Goal: Task Accomplishment & Management: Manage account settings

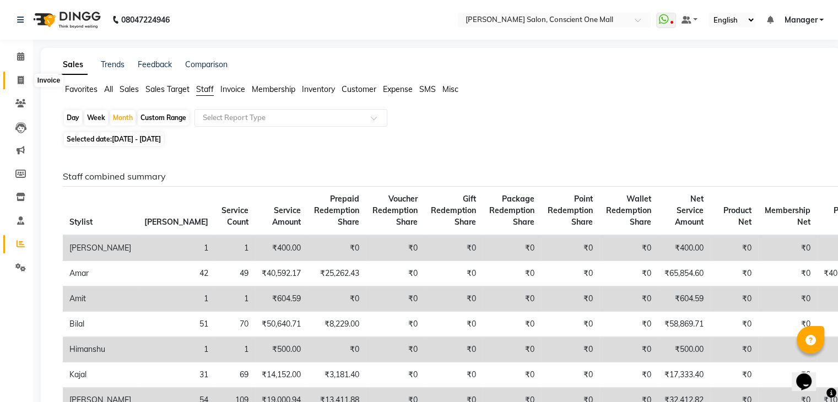
click at [20, 83] on icon at bounding box center [21, 80] width 6 height 8
select select "service"
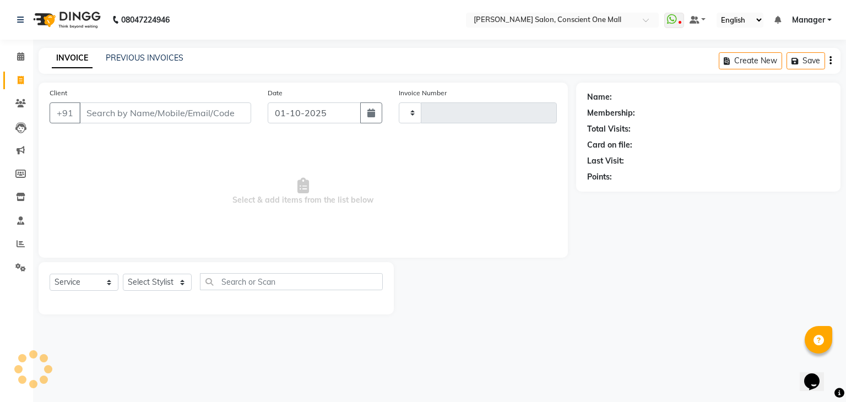
type input "2542"
select select "7575"
click at [110, 104] on input "Client" at bounding box center [165, 112] width 172 height 21
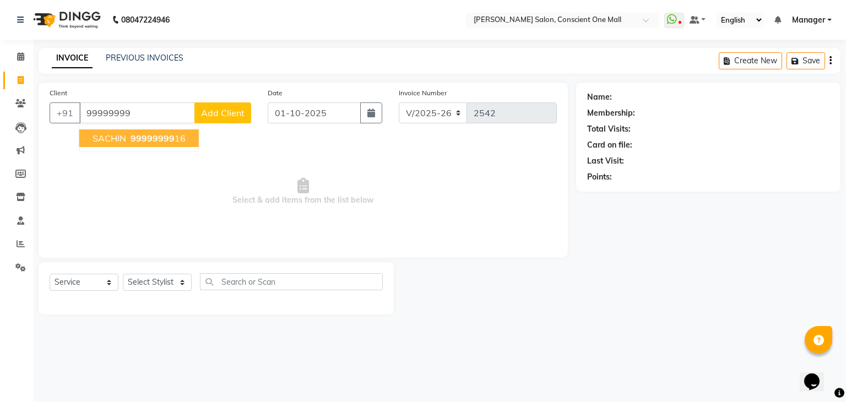
click at [108, 142] on span "SACHIN" at bounding box center [110, 138] width 34 height 11
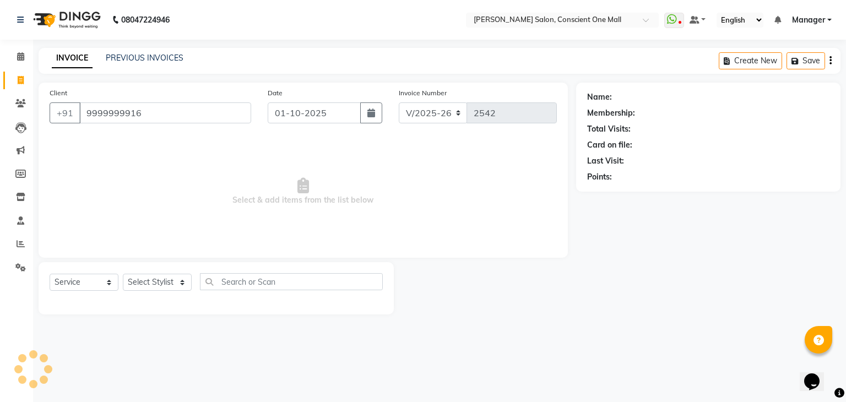
type input "9999999916"
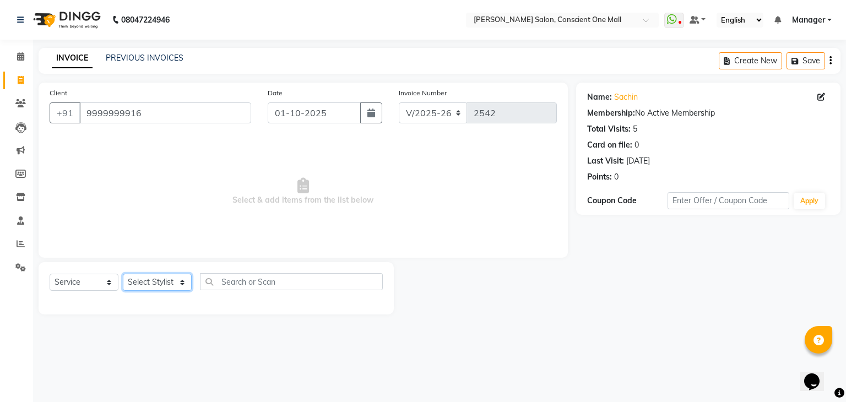
click at [143, 284] on select "Select Stylist AJAD AMAR AMIT ANSHU Bilal dharmander diya Harry himanshi HIMANS…" at bounding box center [157, 282] width 69 height 17
select select "67298"
click at [123, 274] on select "Select Stylist AJAD AMAR AMIT ANSHU Bilal dharmander diya Harry himanshi HIMANS…" at bounding box center [157, 282] width 69 height 17
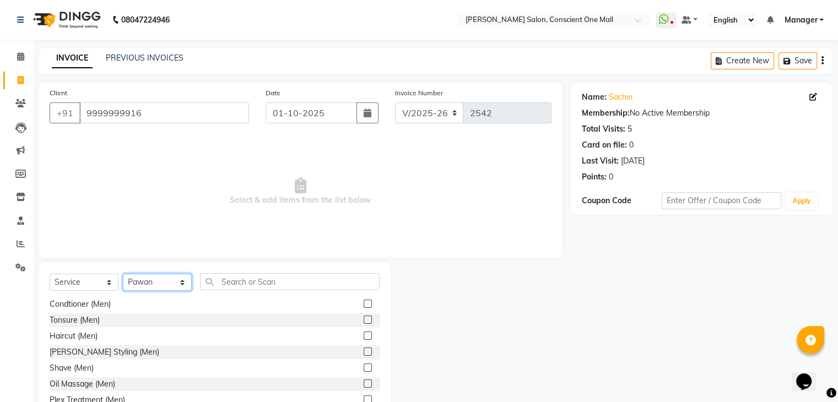
scroll to position [50, 0]
click at [363, 365] on label at bounding box center [367, 367] width 8 height 8
click at [363, 365] on input "checkbox" at bounding box center [366, 367] width 7 height 7
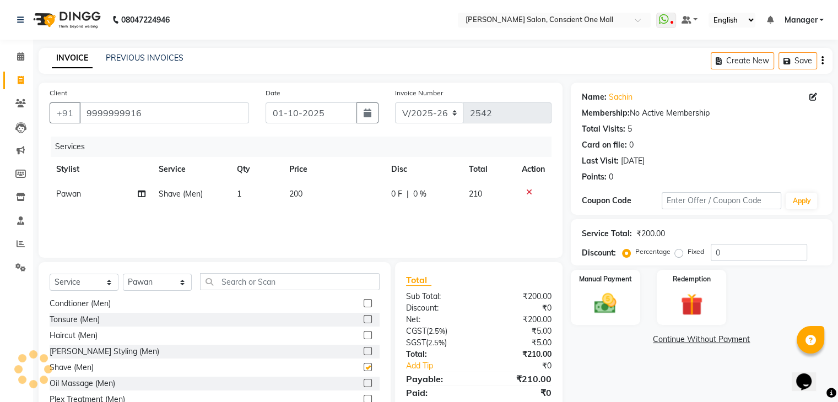
checkbox input "false"
click at [325, 192] on td "200" at bounding box center [334, 194] width 102 height 25
select select "67298"
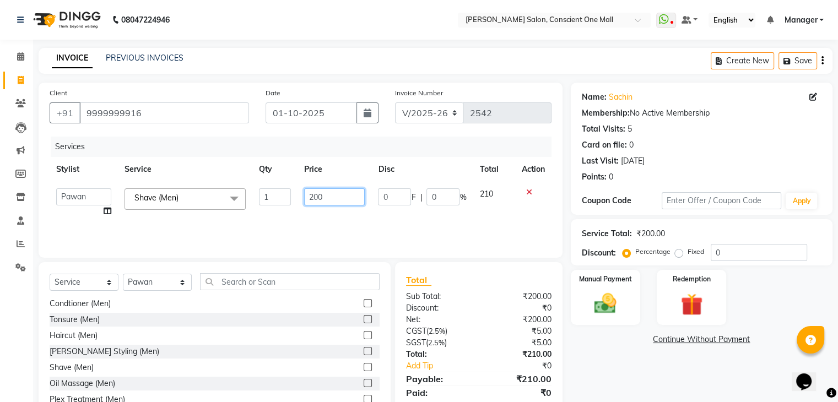
click at [335, 197] on input "200" at bounding box center [334, 196] width 61 height 17
type input "250"
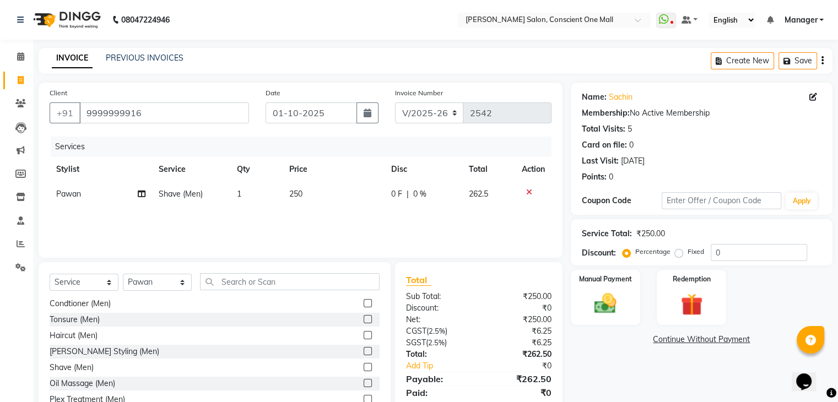
click at [401, 216] on div "Services Stylist Service Qty Price Disc Total Action Pawan Shave (Men) 1 250 0 …" at bounding box center [301, 192] width 502 height 110
click at [604, 289] on div "Manual Payment" at bounding box center [605, 297] width 72 height 57
click at [768, 340] on span "UPI" at bounding box center [768, 340] width 17 height 13
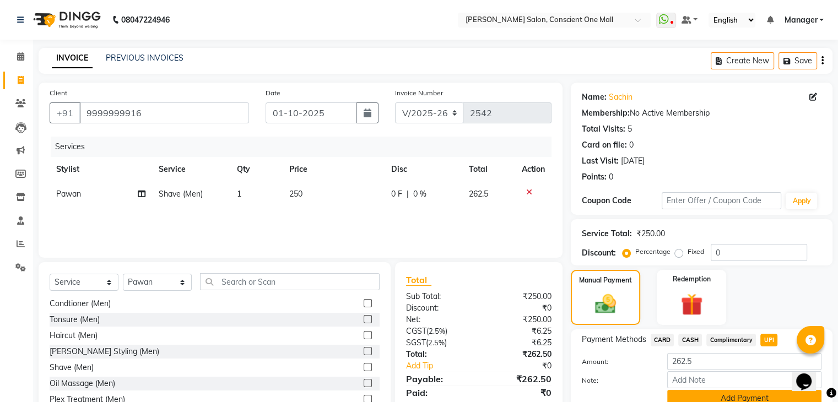
click at [741, 399] on button "Add Payment" at bounding box center [744, 398] width 154 height 17
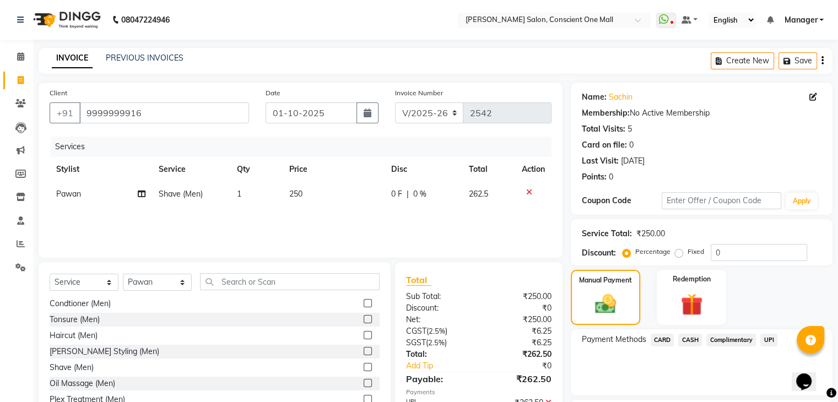
scroll to position [94, 0]
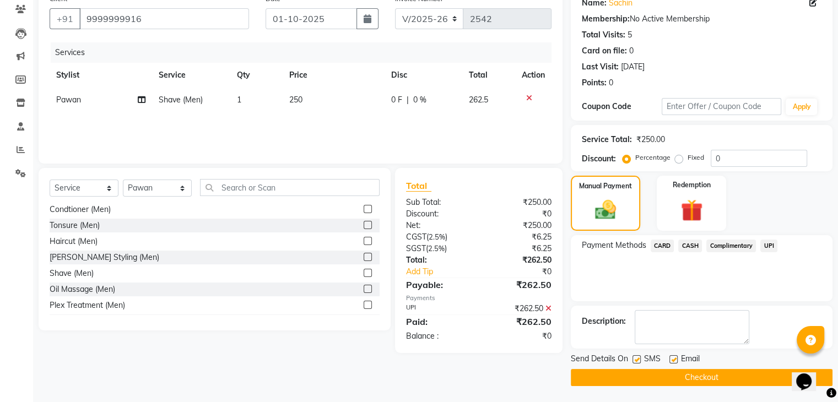
click at [726, 379] on button "Checkout" at bounding box center [702, 377] width 262 height 17
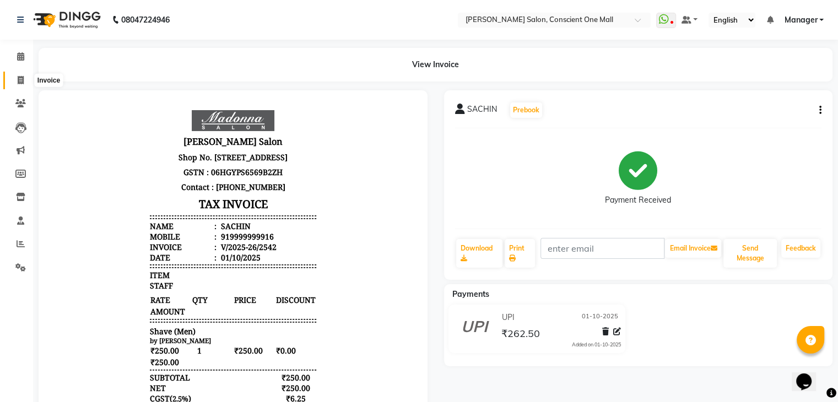
click at [22, 76] on icon at bounding box center [21, 80] width 6 height 8
select select "service"
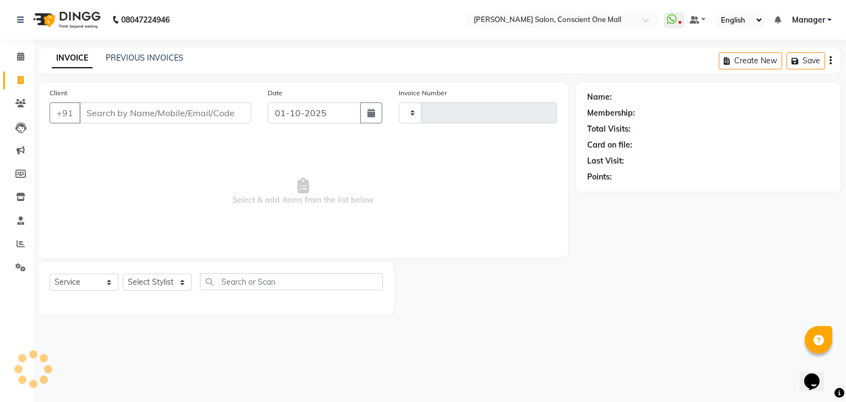
type input "2543"
select select "7575"
click at [140, 115] on input "Client" at bounding box center [165, 112] width 172 height 21
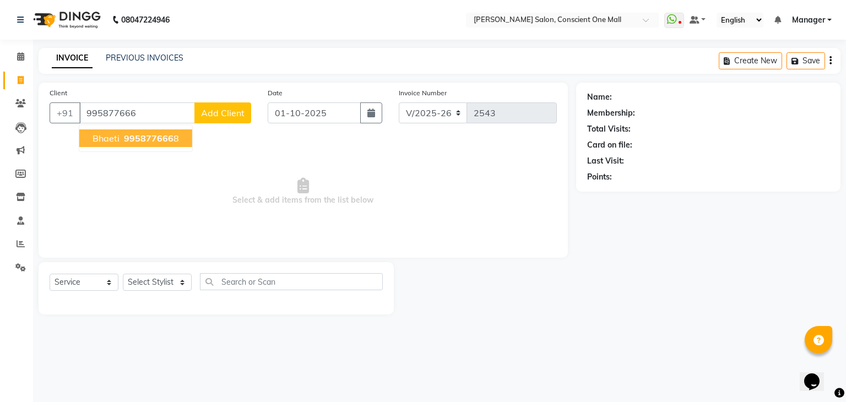
click at [128, 136] on span "995877666" at bounding box center [149, 138] width 50 height 11
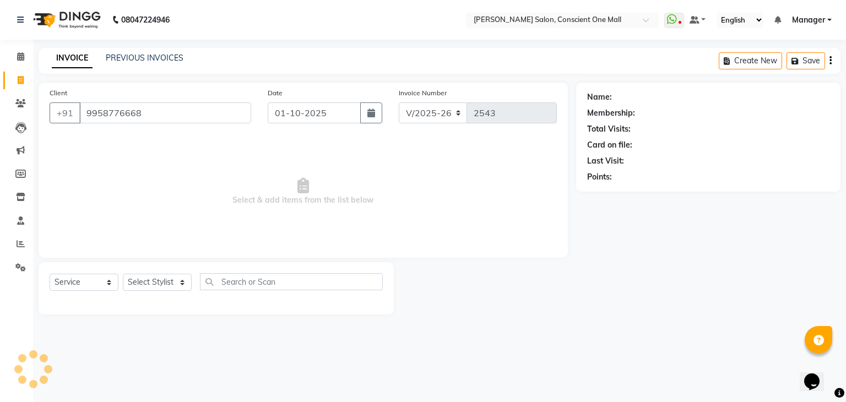
type input "9958776668"
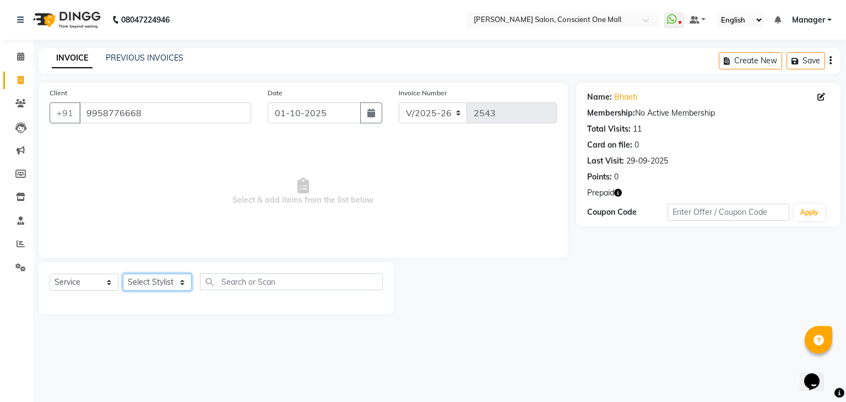
click at [175, 280] on select "Select Stylist AJAD AMAR AMIT ANSHU Bilal dharmander diya Harry himanshi HIMANS…" at bounding box center [157, 282] width 69 height 17
select select "69004"
click at [123, 274] on select "Select Stylist AJAD AMAR AMIT ANSHU Bilal dharmander diya Harry himanshi HIMANS…" at bounding box center [157, 282] width 69 height 17
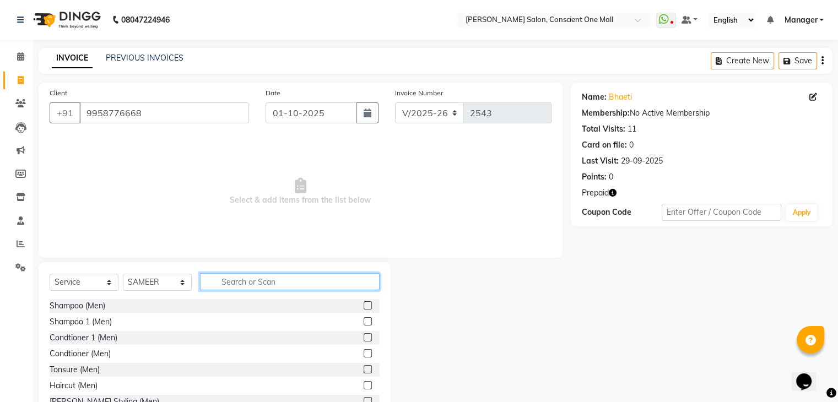
click at [256, 281] on input "text" at bounding box center [290, 281] width 180 height 17
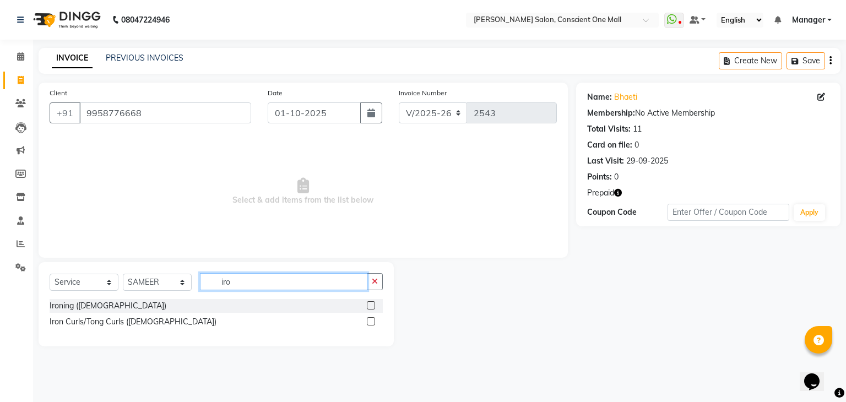
type input "iro"
click at [372, 304] on label at bounding box center [371, 305] width 8 height 8
click at [372, 304] on input "checkbox" at bounding box center [370, 305] width 7 height 7
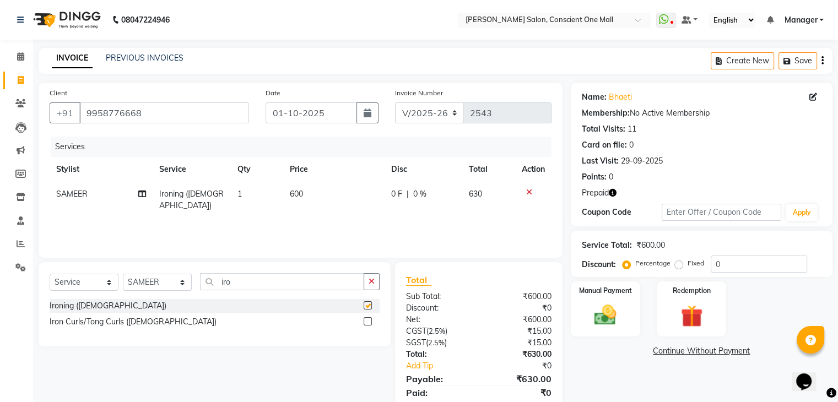
checkbox input "false"
click at [305, 194] on td "600" at bounding box center [334, 200] width 102 height 36
select select "69004"
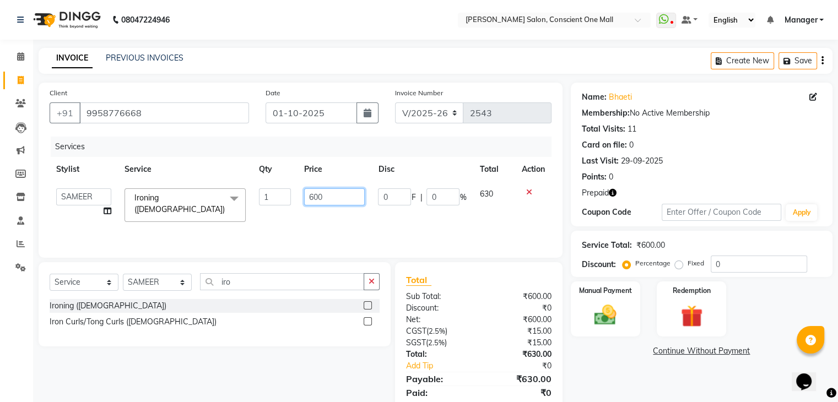
click at [333, 195] on input "600" at bounding box center [334, 196] width 61 height 17
type input "6"
type input "700"
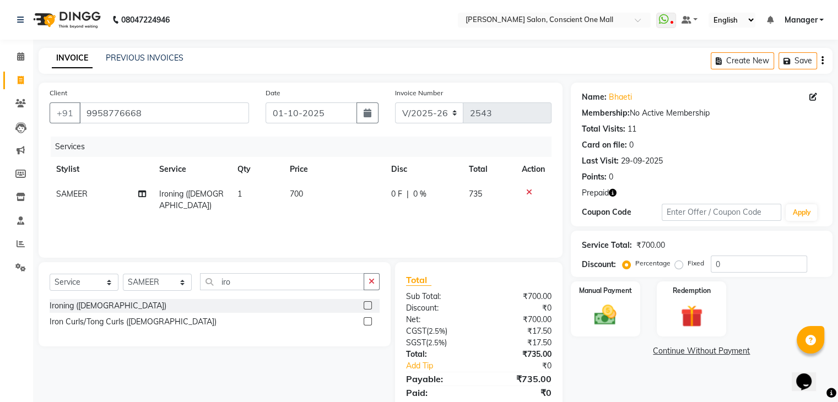
click at [350, 221] on div "Services Stylist Service Qty Price Disc Total Action SAMEER Ironing (Female) 1 …" at bounding box center [301, 192] width 502 height 110
click at [370, 280] on icon "button" at bounding box center [371, 282] width 6 height 8
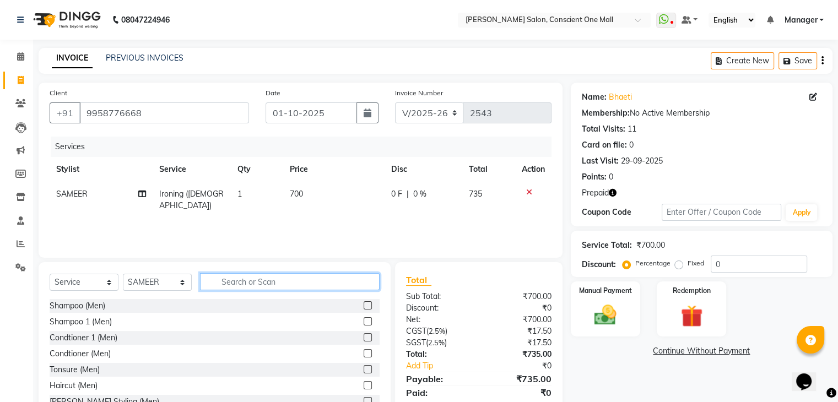
click at [305, 283] on input "text" at bounding box center [290, 281] width 180 height 17
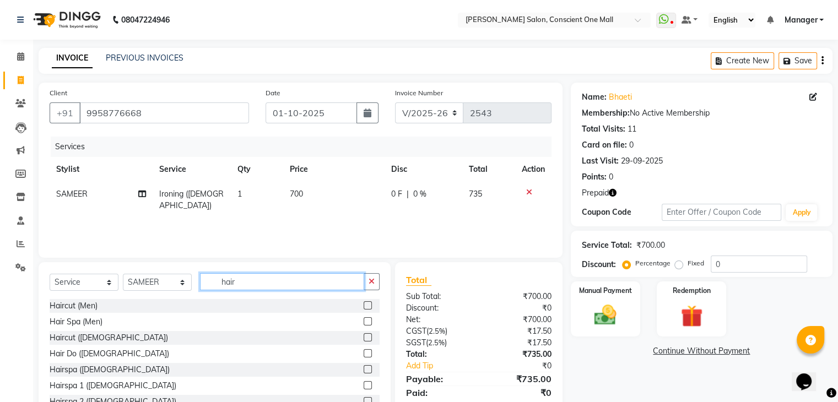
type input "hair"
click at [363, 301] on label at bounding box center [367, 305] width 8 height 8
click at [363, 302] on input "checkbox" at bounding box center [366, 305] width 7 height 7
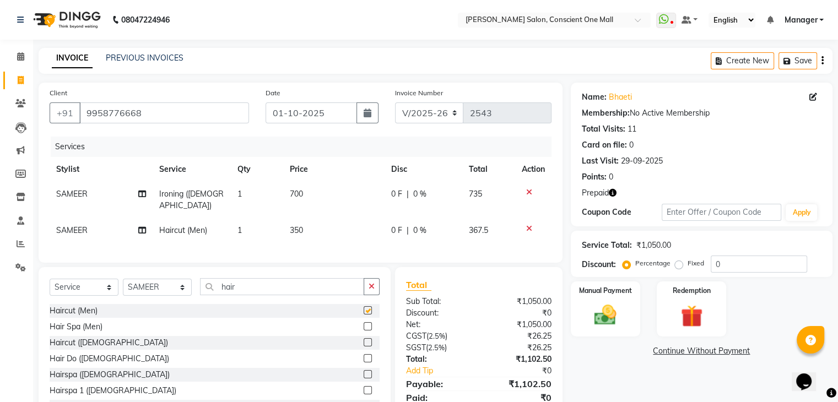
checkbox input "false"
click at [302, 225] on span "350" at bounding box center [295, 230] width 13 height 10
select select "69004"
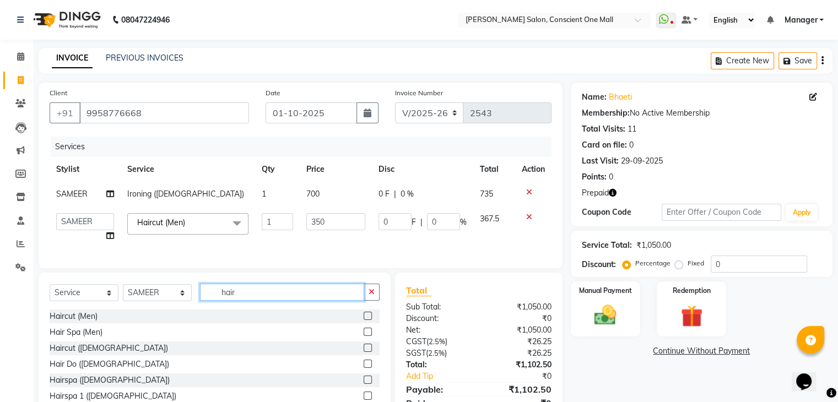
click at [269, 301] on input "hair" at bounding box center [282, 292] width 164 height 17
type input "h"
type input "sha"
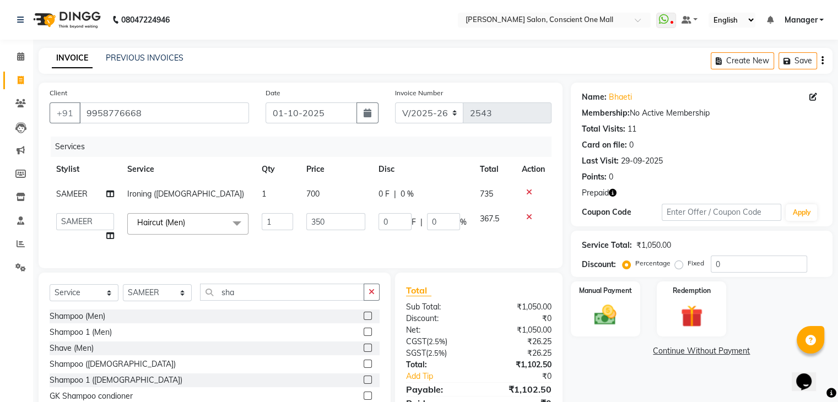
click at [368, 320] on label at bounding box center [367, 316] width 8 height 8
click at [368, 320] on input "checkbox" at bounding box center [366, 316] width 7 height 7
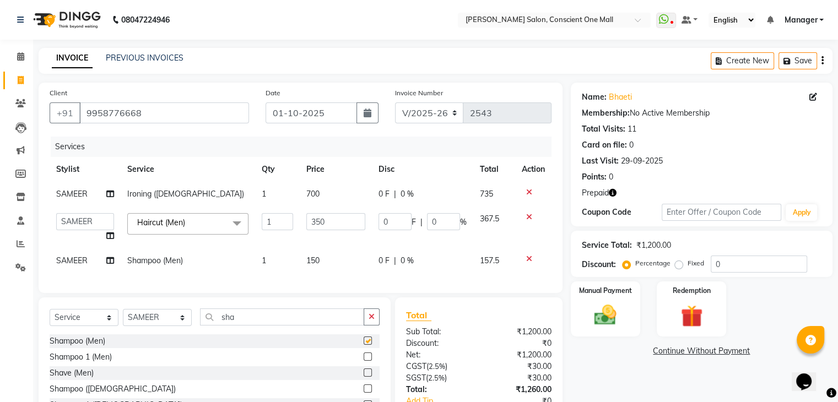
checkbox input "false"
click at [84, 218] on select "AJAD AMAR AMIT ANSHU Bilal dharmander diya Harry himanshi HIMANSHU Janvi JAY KA…" at bounding box center [85, 221] width 58 height 17
select select "67300"
click at [81, 258] on span "SAMEER" at bounding box center [71, 261] width 31 height 10
select select "69004"
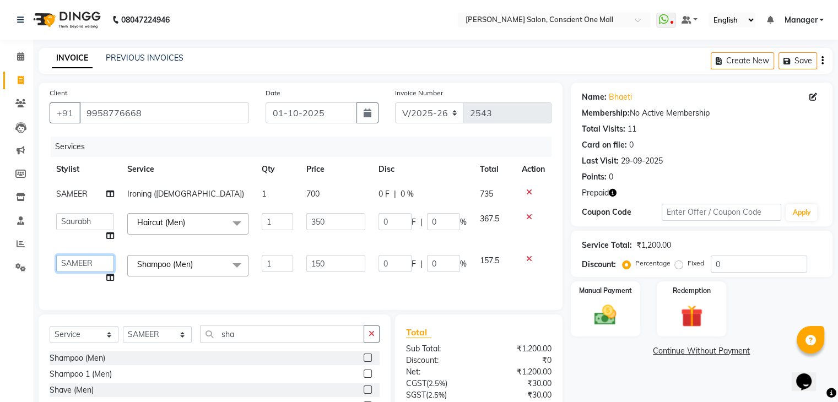
click at [81, 260] on select "AJAD AMAR AMIT ANSHU Bilal dharmander diya Harry himanshi HIMANSHU Janvi JAY KA…" at bounding box center [85, 263] width 58 height 17
select select "67300"
click at [622, 94] on link "Bhaeti" at bounding box center [620, 97] width 23 height 12
click at [689, 305] on img at bounding box center [690, 316] width 37 height 28
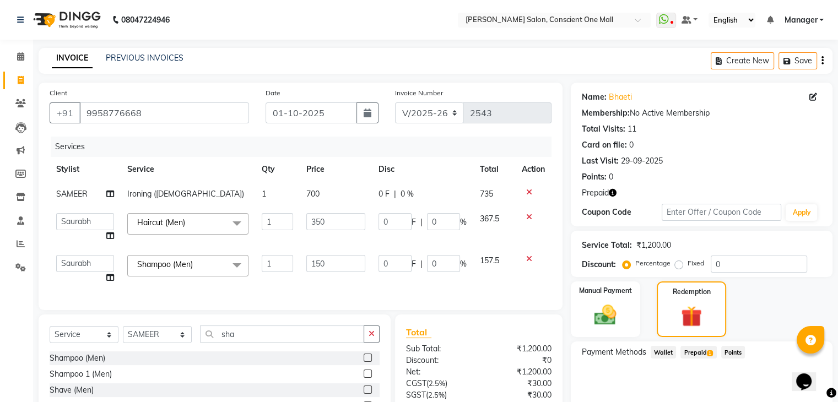
click at [699, 351] on span "Prepaid 1" at bounding box center [698, 352] width 36 height 13
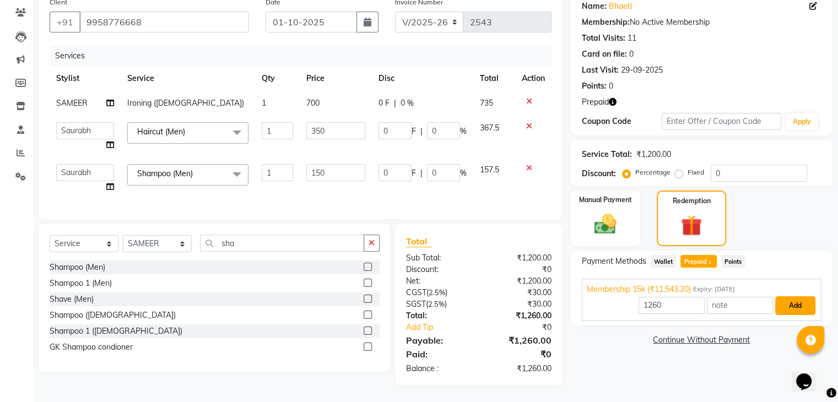
click at [797, 296] on button "Add" at bounding box center [795, 305] width 40 height 19
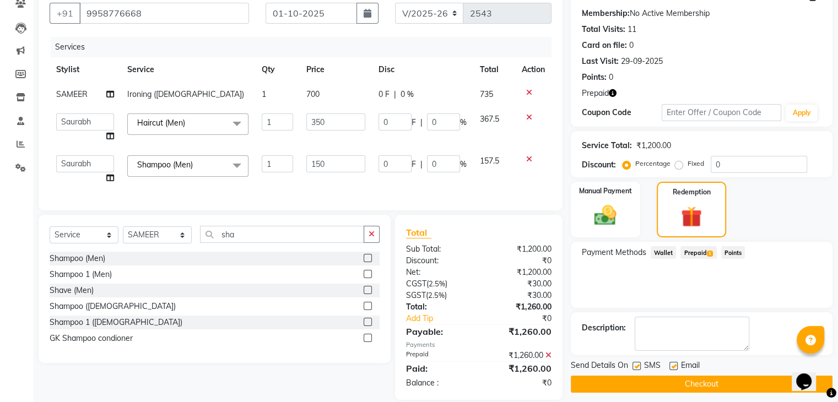
scroll to position [123, 0]
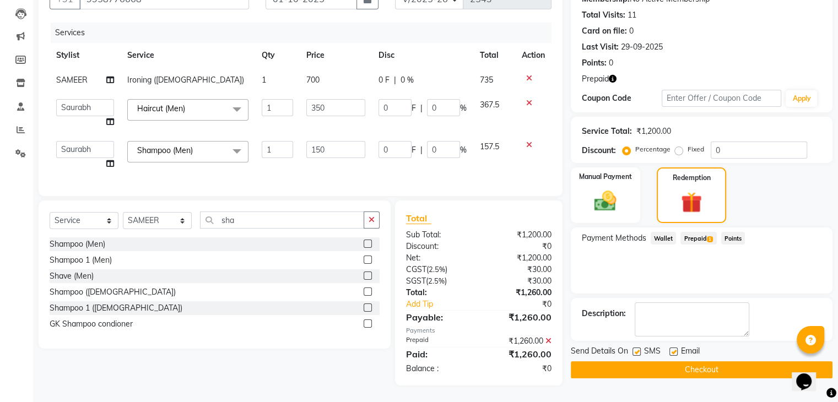
click at [716, 361] on button "Checkout" at bounding box center [702, 369] width 262 height 17
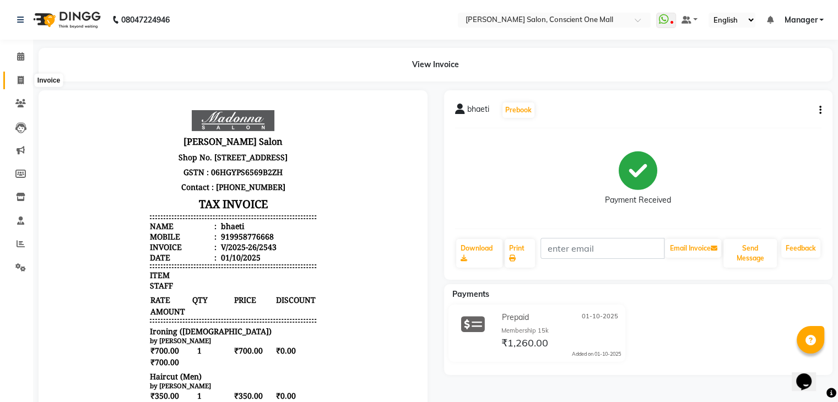
click at [23, 80] on icon at bounding box center [21, 80] width 6 height 8
select select "service"
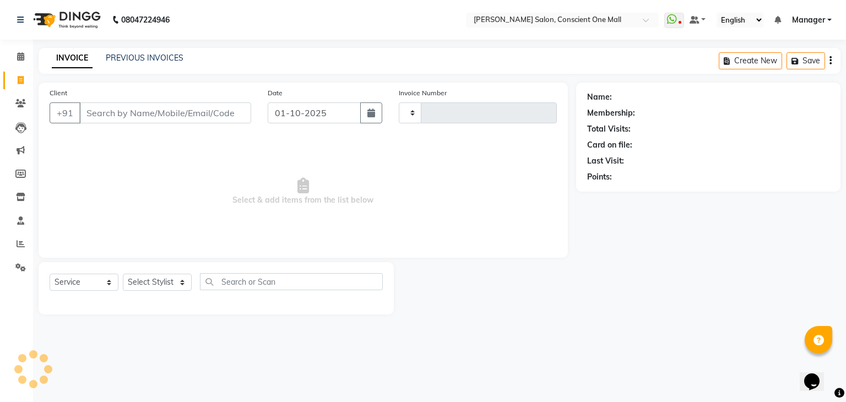
type input "2544"
select select "7575"
click at [25, 243] on span at bounding box center [20, 244] width 19 height 13
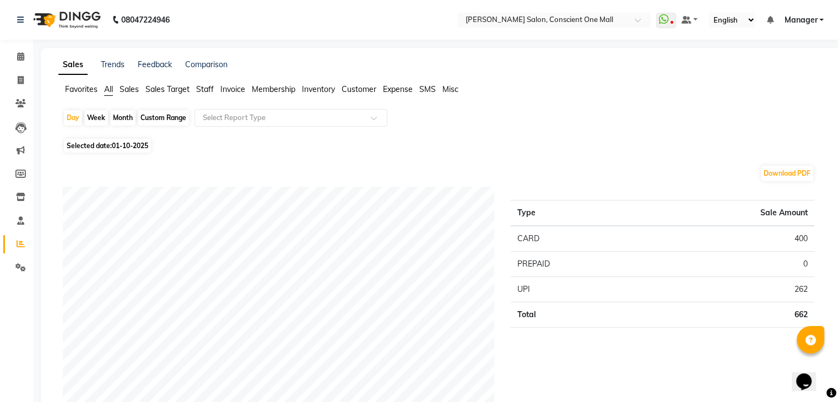
click at [207, 91] on span "Staff" at bounding box center [205, 89] width 18 height 10
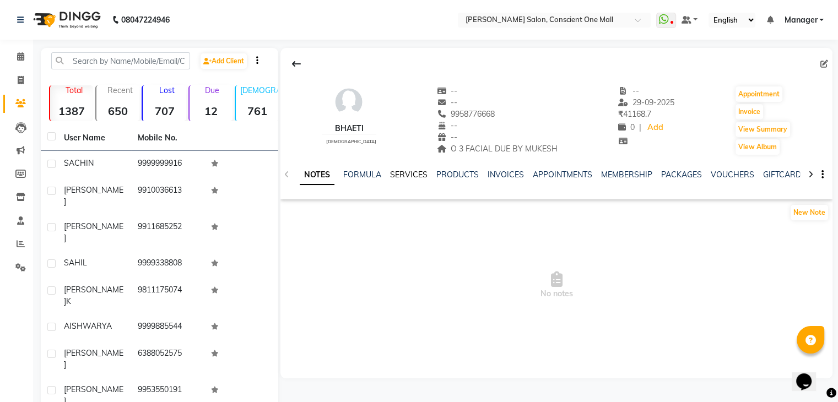
click at [417, 175] on link "SERVICES" at bounding box center [408, 175] width 37 height 10
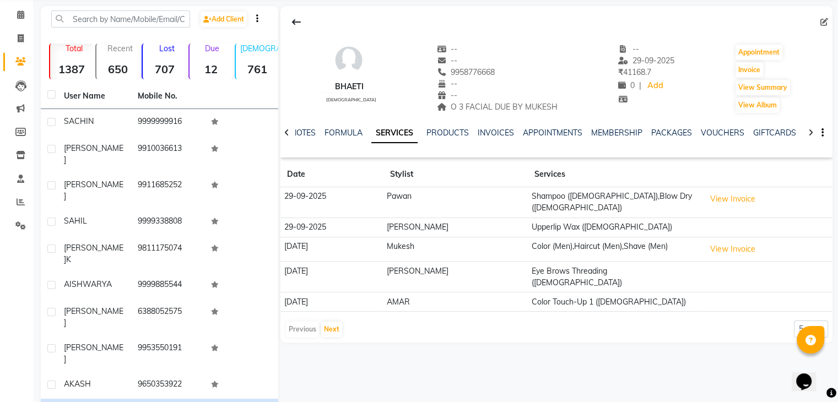
scroll to position [43, 0]
click at [328, 321] on button "Next" at bounding box center [331, 328] width 21 height 15
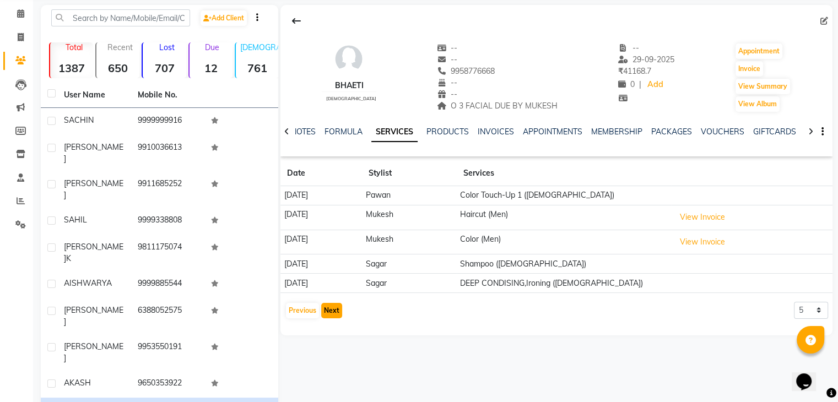
click at [328, 307] on button "Next" at bounding box center [331, 310] width 21 height 15
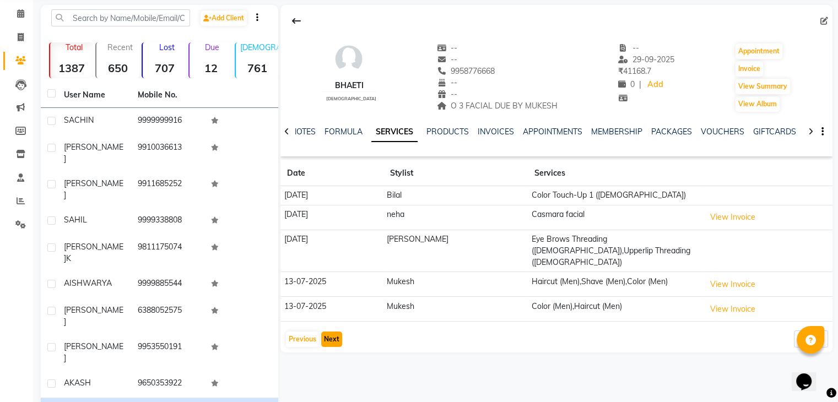
click at [328, 332] on button "Next" at bounding box center [331, 339] width 21 height 15
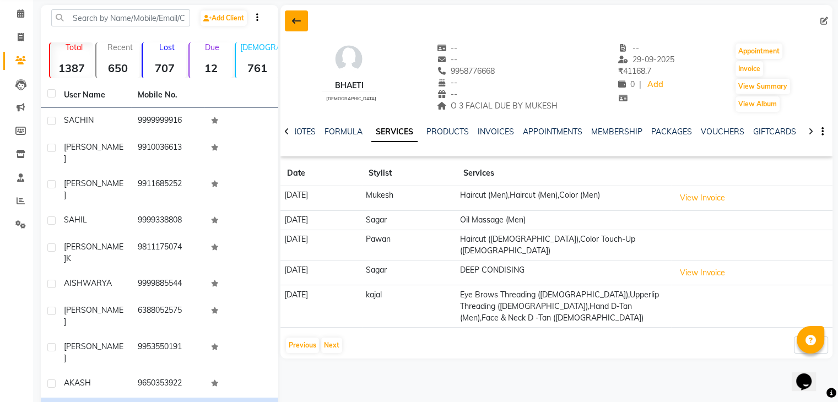
click at [287, 18] on button at bounding box center [296, 20] width 23 height 21
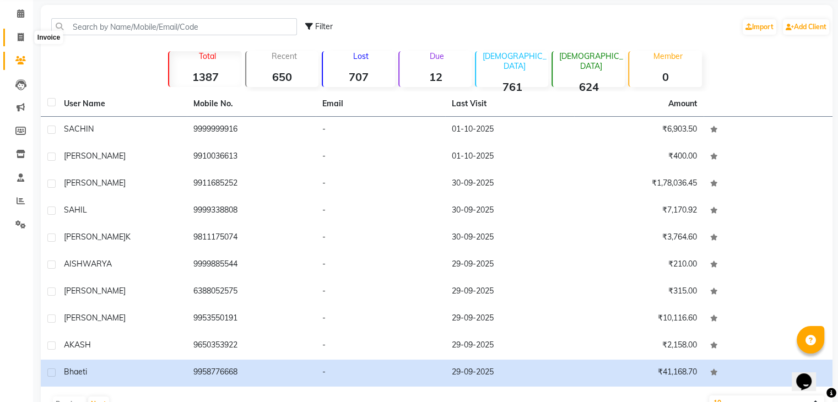
click at [22, 36] on icon at bounding box center [21, 37] width 6 height 8
select select "service"
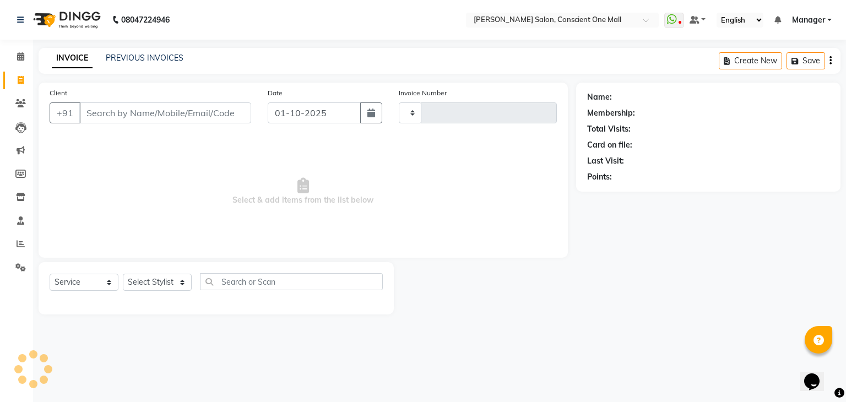
type input "2543"
select select "7575"
click at [143, 111] on input "Client" at bounding box center [165, 112] width 172 height 21
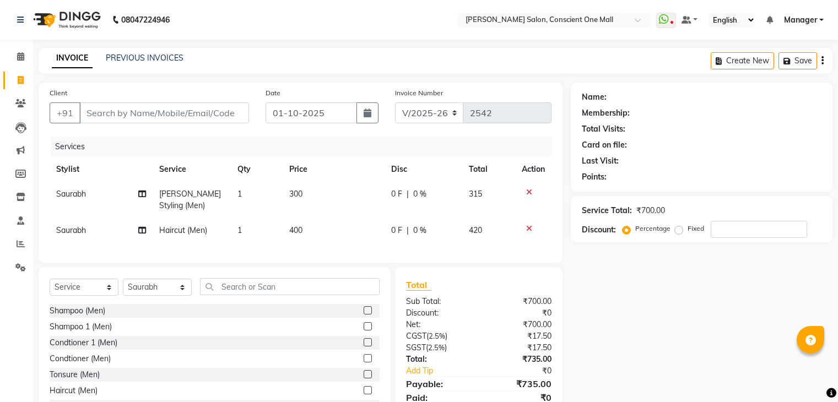
select select "7575"
select select "service"
select select "67300"
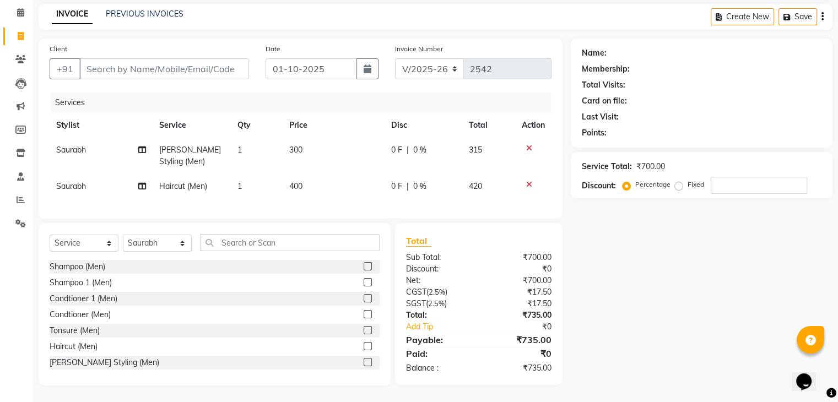
scroll to position [20, 0]
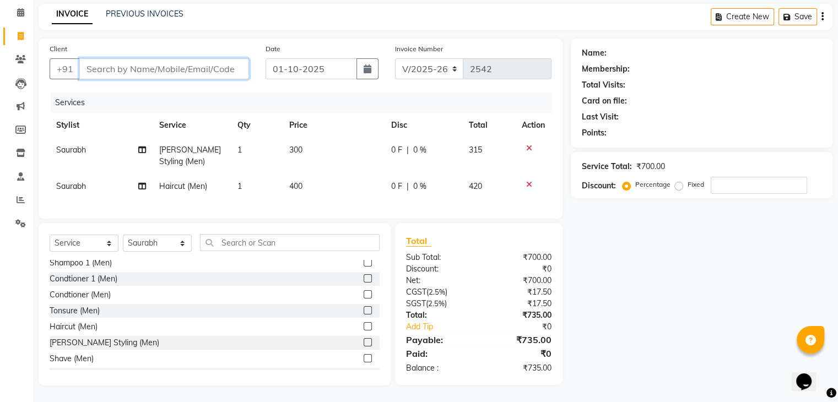
click at [154, 58] on input "Client" at bounding box center [164, 68] width 170 height 21
type input "9"
type input "0"
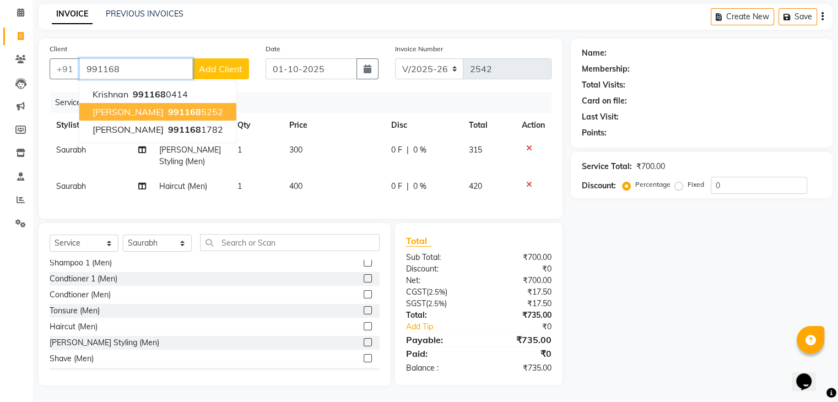
click at [168, 106] on span "991168" at bounding box center [184, 111] width 33 height 11
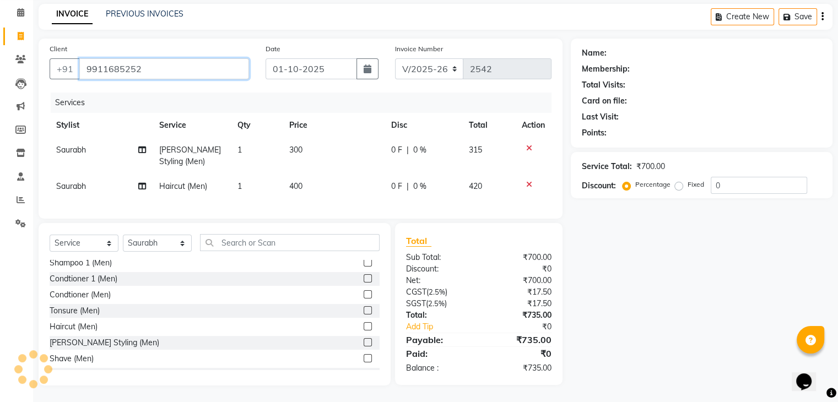
type input "9911685252"
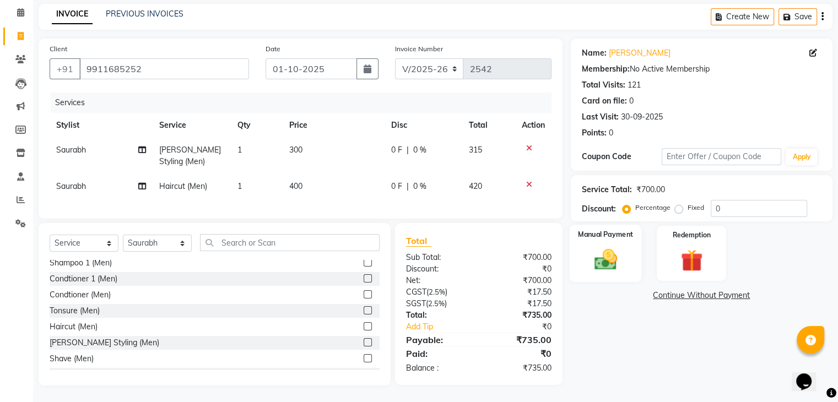
click at [623, 235] on div "Manual Payment" at bounding box center [605, 253] width 72 height 57
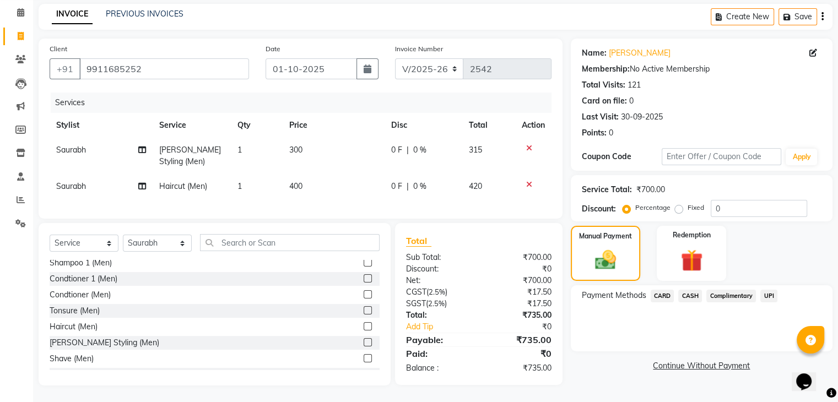
click at [764, 290] on span "UPI" at bounding box center [768, 296] width 17 height 13
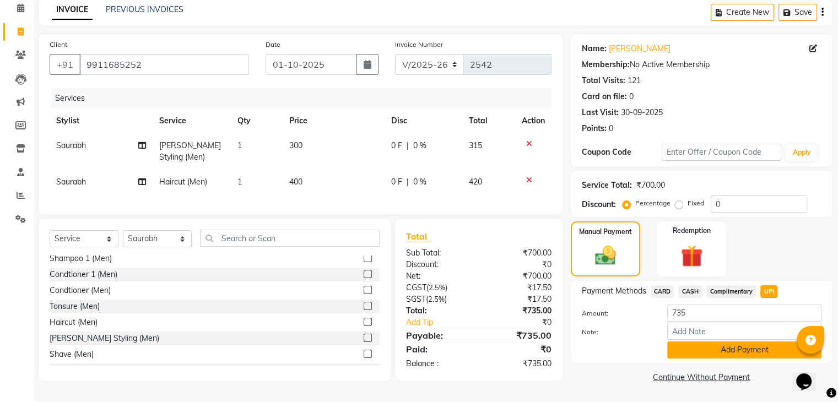
click at [713, 343] on button "Add Payment" at bounding box center [744, 349] width 154 height 17
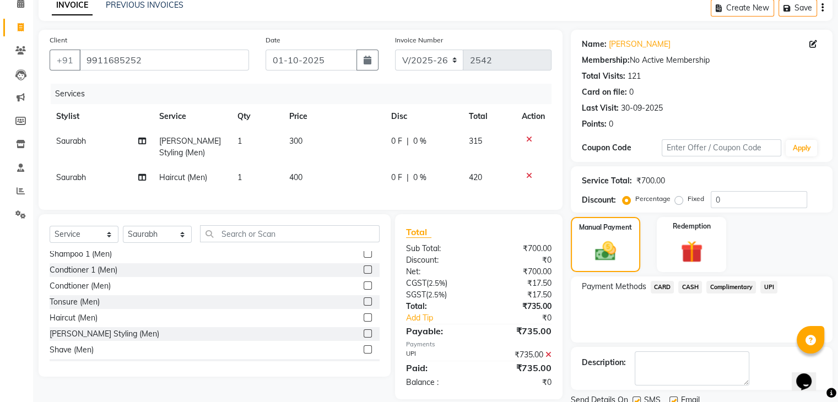
scroll to position [94, 0]
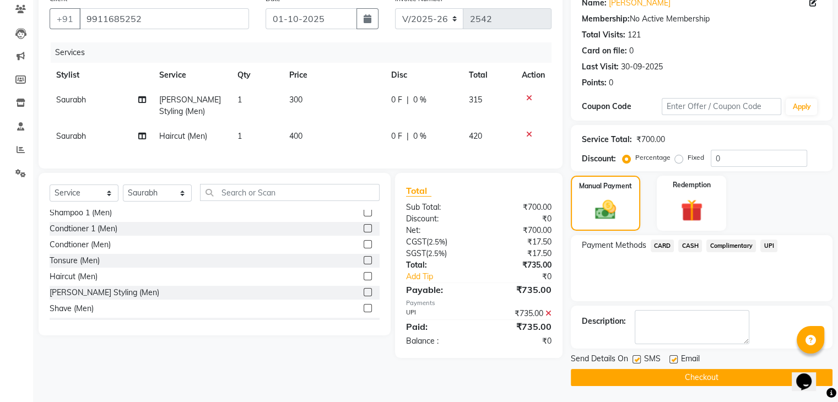
click at [677, 381] on button "Checkout" at bounding box center [702, 377] width 262 height 17
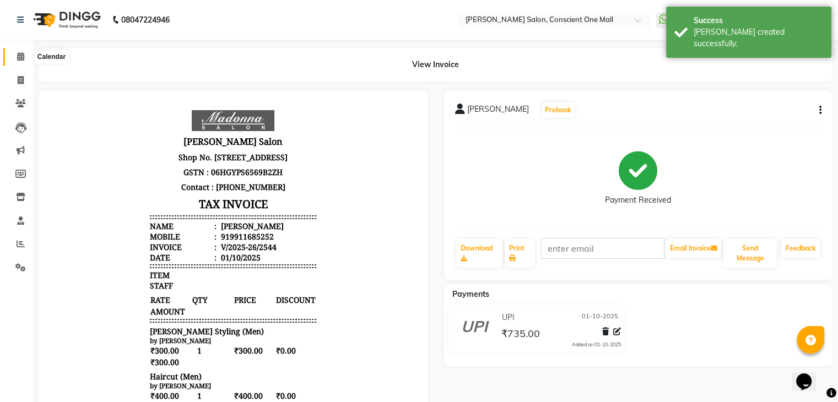
click at [17, 53] on icon at bounding box center [20, 56] width 7 height 8
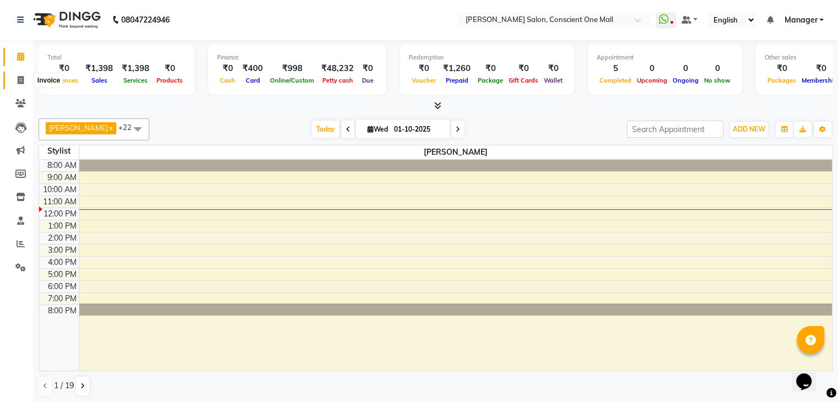
click at [24, 80] on span at bounding box center [20, 80] width 19 height 13
select select "service"
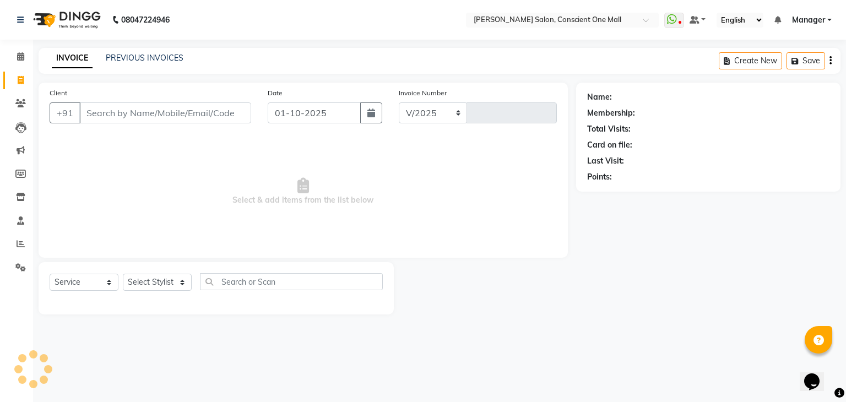
select select "7575"
type input "2545"
click at [17, 241] on icon at bounding box center [21, 244] width 8 height 8
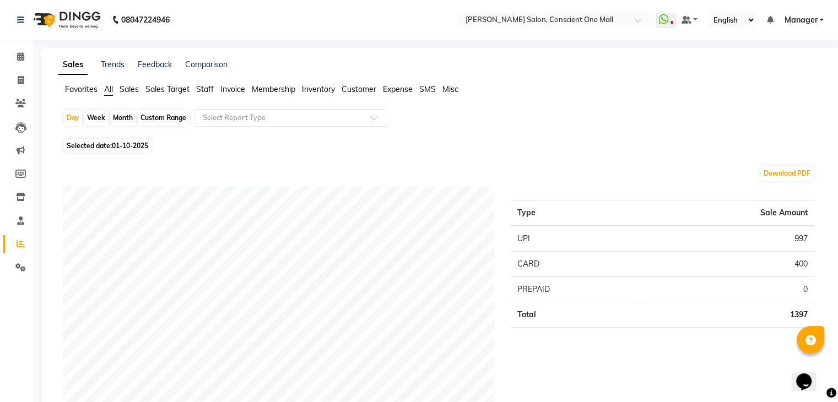
click at [205, 91] on span "Staff" at bounding box center [205, 89] width 18 height 10
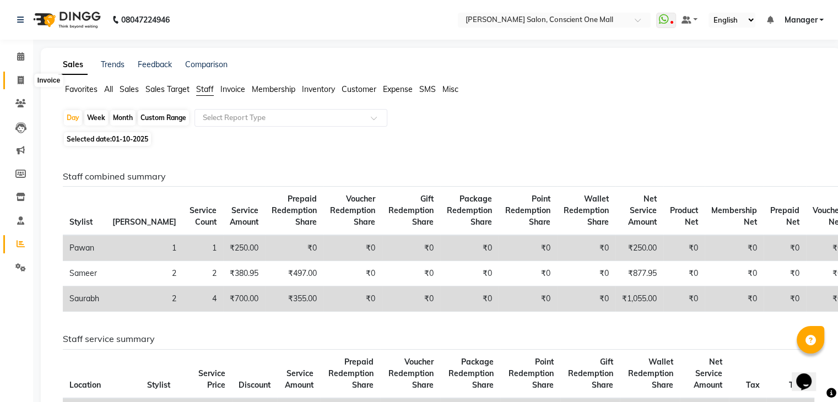
click at [12, 84] on span at bounding box center [20, 80] width 19 height 13
select select "service"
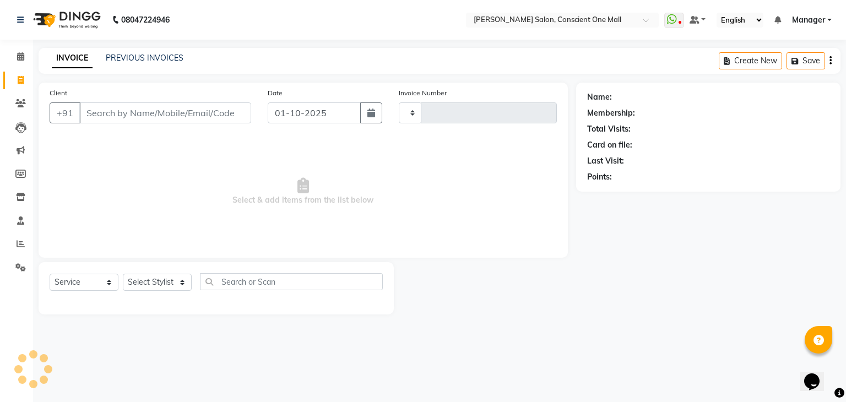
type input "2545"
select select "7575"
click at [18, 249] on span at bounding box center [20, 244] width 19 height 13
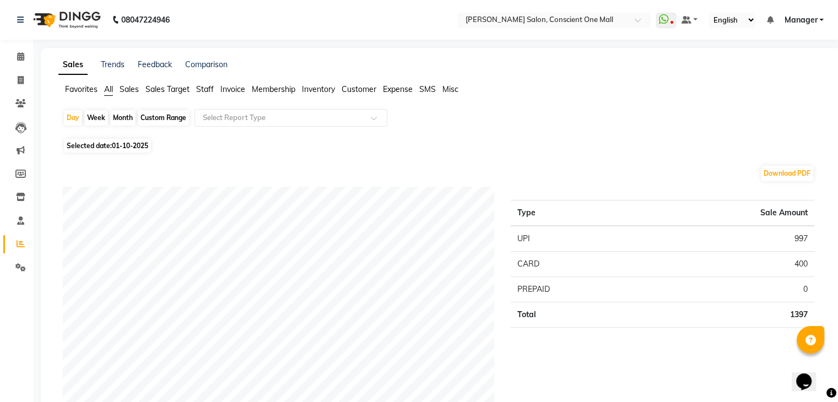
click at [203, 92] on span "Staff" at bounding box center [205, 89] width 18 height 10
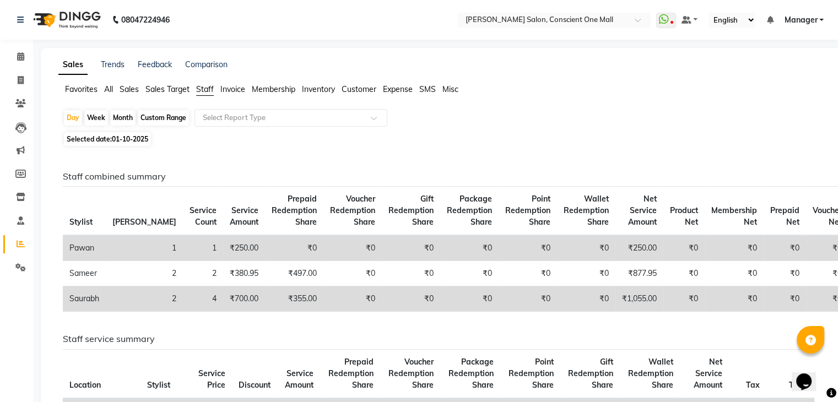
click at [123, 116] on div "Month" at bounding box center [122, 117] width 25 height 15
select select "10"
select select "2025"
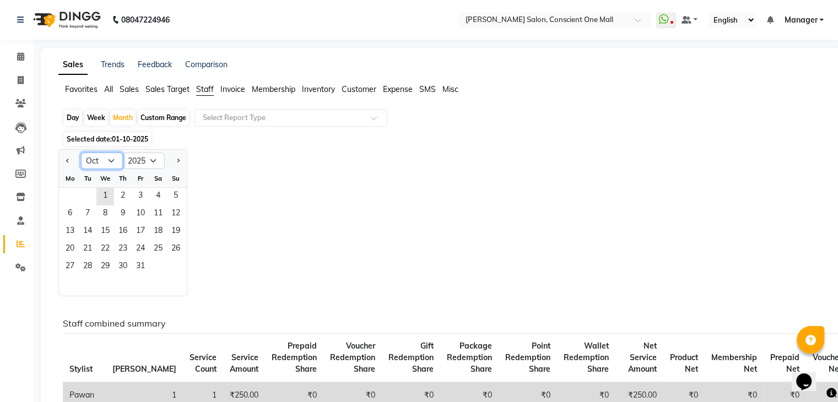
click at [107, 156] on select "Jan Feb Mar Apr May Jun Jul Aug Sep Oct Nov Dec" at bounding box center [102, 161] width 42 height 17
select select "9"
click at [81, 153] on select "Jan Feb Mar Apr May Jun Jul Aug Sep Oct Nov Dec" at bounding box center [102, 161] width 42 height 17
click at [117, 236] on span "18" at bounding box center [123, 232] width 18 height 18
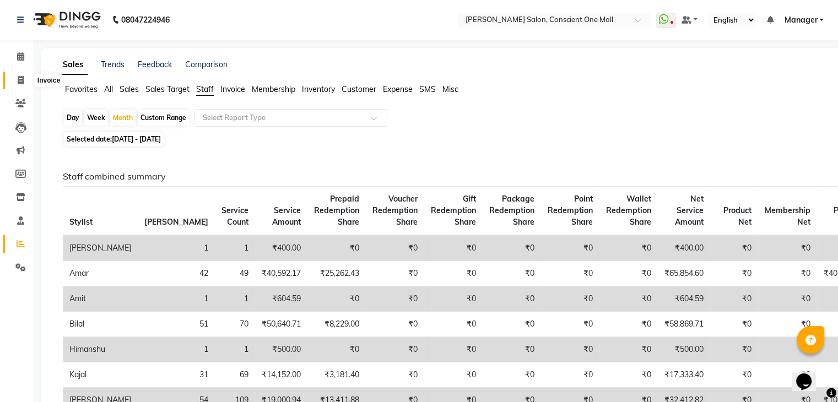
click at [19, 78] on icon at bounding box center [21, 80] width 6 height 8
select select "service"
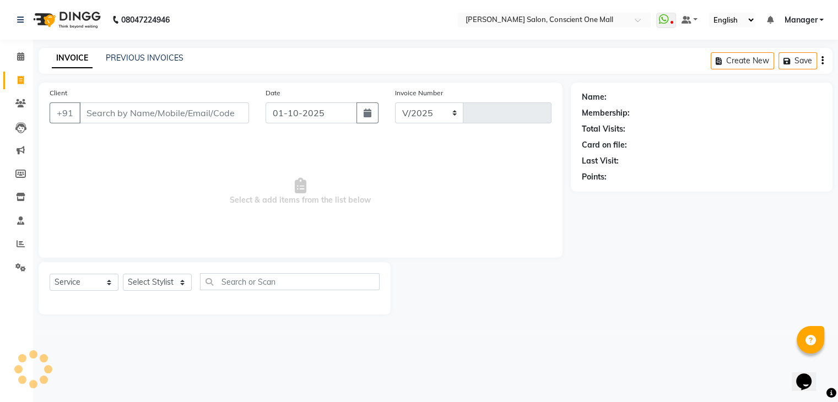
select select "7575"
type input "2545"
click at [133, 285] on select "Select Stylist AJAD AMAR AMIT ANSHU Bilal dharmander diya Harry himanshi HIMANS…" at bounding box center [157, 282] width 69 height 17
click at [123, 274] on select "Select Stylist AJAD AMAR AMIT ANSHU Bilal dharmander diya Harry himanshi HIMANS…" at bounding box center [157, 282] width 69 height 17
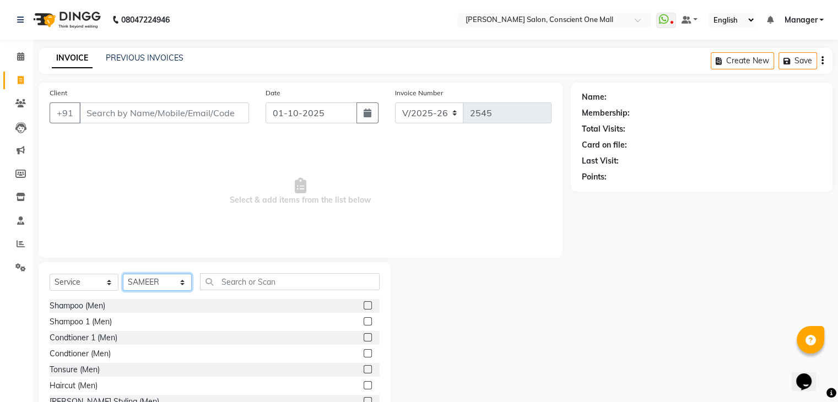
click at [159, 276] on select "Select Stylist AJAD AMAR AMIT ANSHU Bilal dharmander diya Harry himanshi HIMANS…" at bounding box center [157, 282] width 69 height 17
select select "67304"
click at [123, 274] on select "Select Stylist AJAD AMAR AMIT ANSHU Bilal dharmander diya Harry himanshi HIMANS…" at bounding box center [157, 282] width 69 height 17
click at [251, 279] on input "text" at bounding box center [290, 281] width 180 height 17
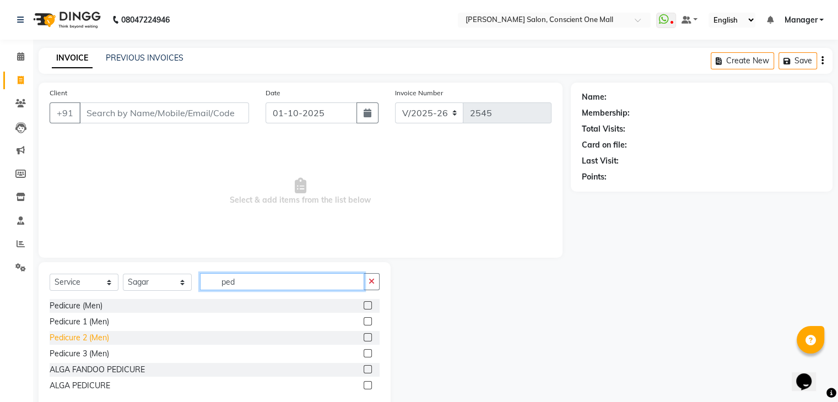
type input "ped"
click at [84, 341] on div "Pedicure 2 (Men)" at bounding box center [79, 338] width 59 height 12
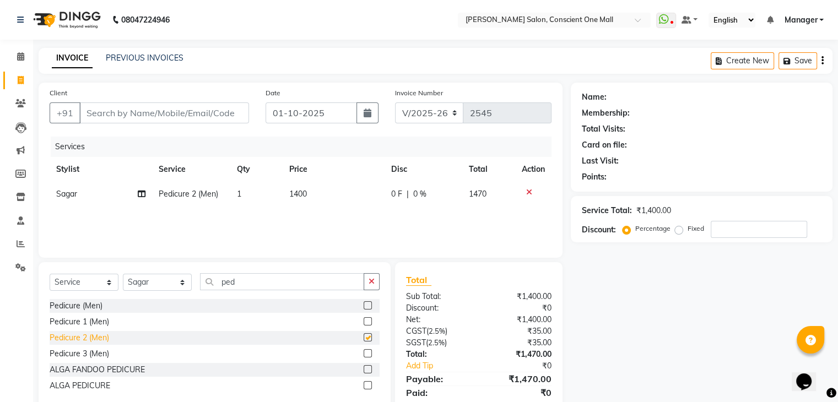
checkbox input "false"
click at [160, 112] on input "Client" at bounding box center [164, 112] width 170 height 21
type input "8"
type input "0"
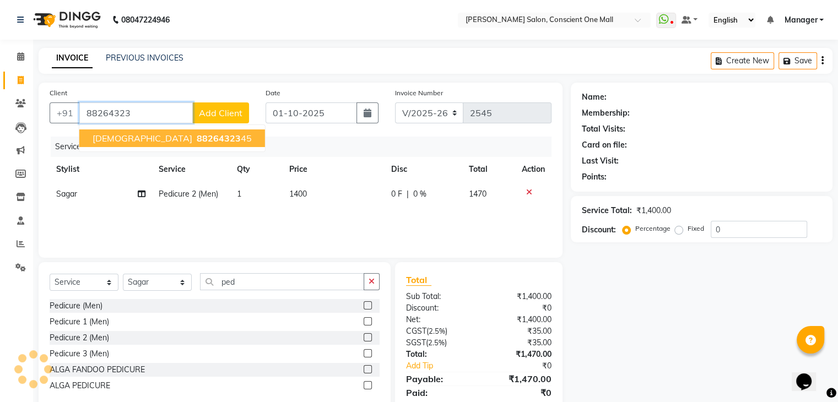
click at [182, 142] on button "SANTU 88264323 45" at bounding box center [172, 138] width 186 height 18
type input "8826432345"
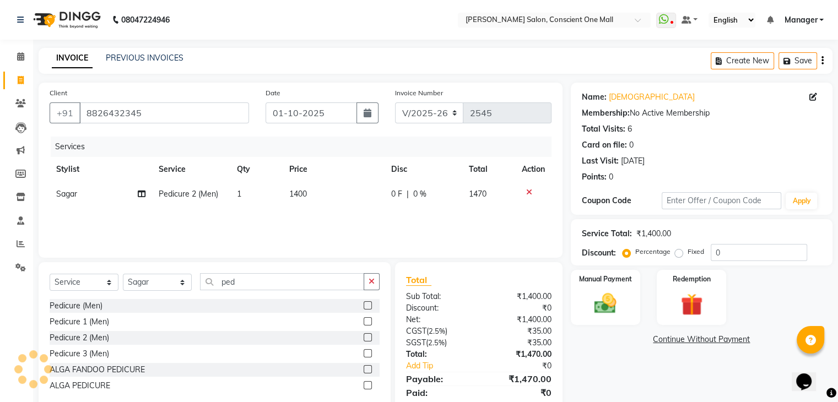
scroll to position [39, 0]
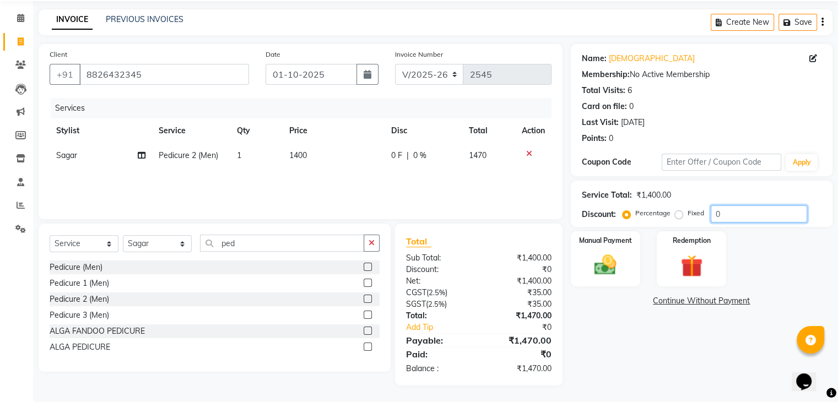
click at [721, 208] on input "0" at bounding box center [758, 213] width 96 height 17
type input "70"
click at [687, 214] on label "Fixed" at bounding box center [695, 213] width 17 height 10
click at [681, 214] on input "Fixed" at bounding box center [681, 213] width 8 height 8
radio input "true"
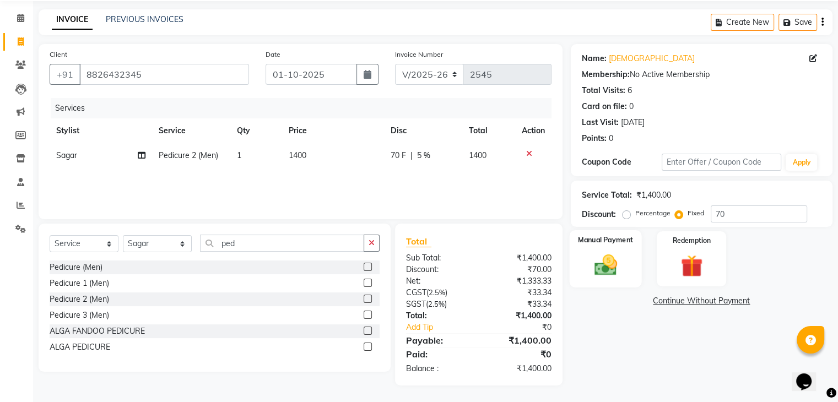
click at [594, 265] on img at bounding box center [604, 265] width 37 height 26
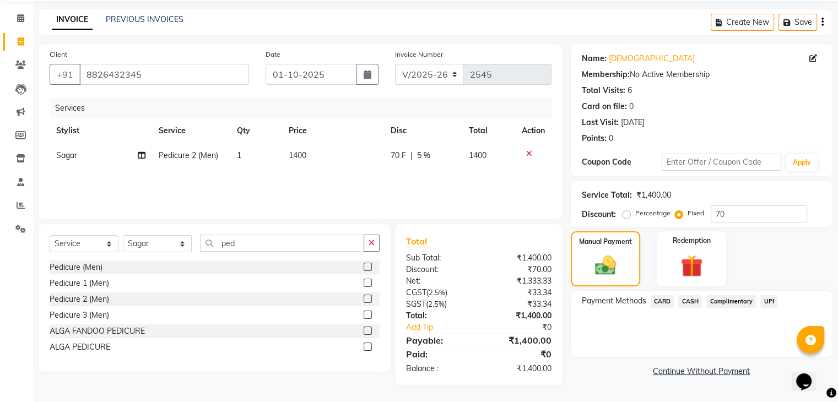
click at [692, 299] on span "CASH" at bounding box center [690, 301] width 24 height 13
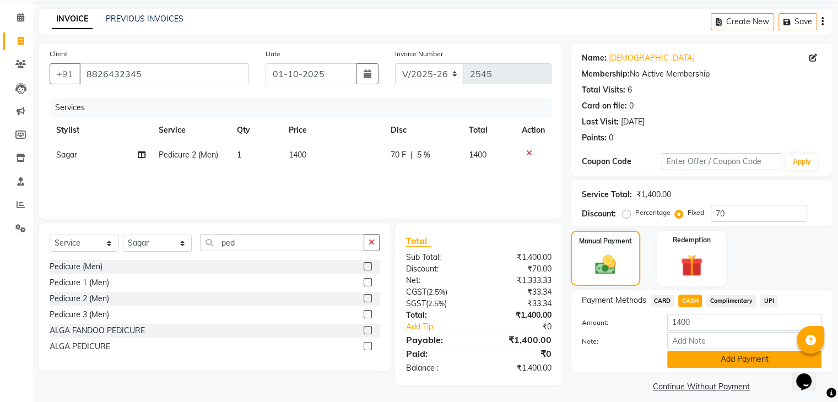
click at [705, 364] on button "Add Payment" at bounding box center [744, 359] width 154 height 17
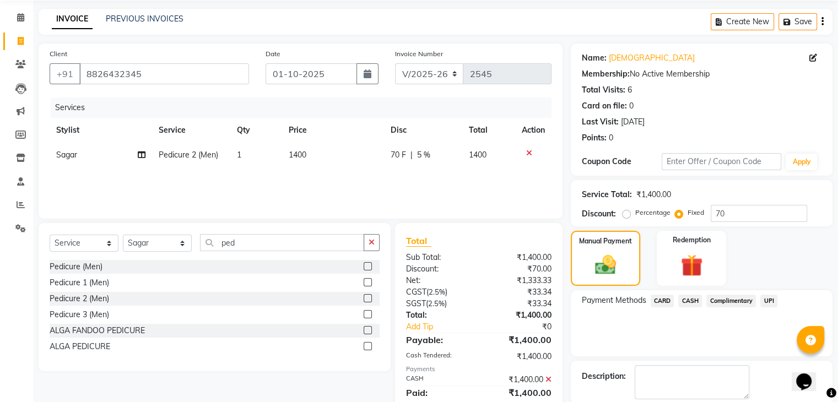
scroll to position [94, 0]
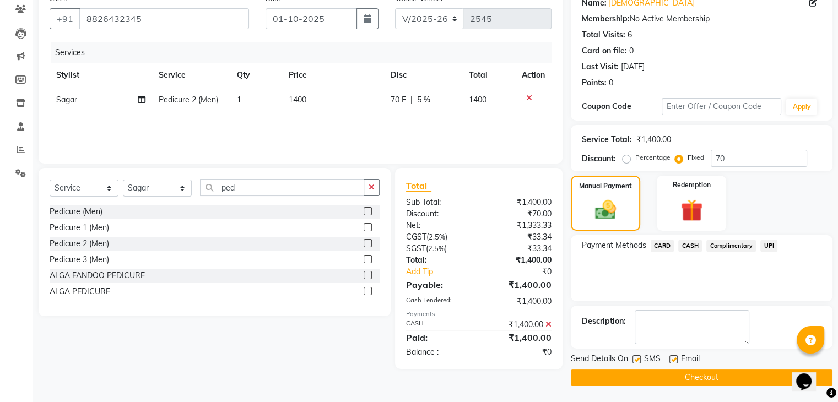
click at [687, 381] on button "Checkout" at bounding box center [702, 377] width 262 height 17
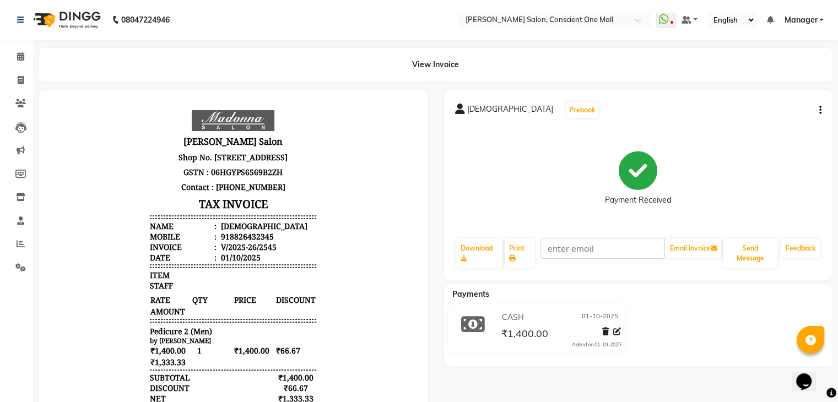
select select "service"
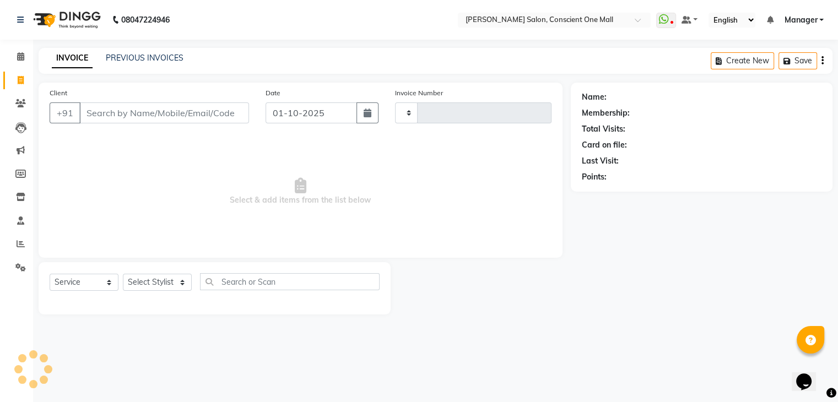
type input "2546"
select select "7575"
click at [143, 62] on link "PREVIOUS INVOICES" at bounding box center [145, 58] width 78 height 10
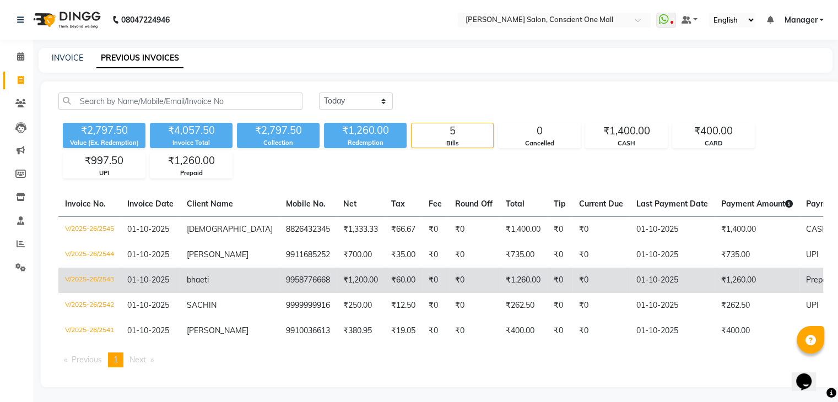
click at [282, 276] on td "9958776668" at bounding box center [307, 280] width 57 height 25
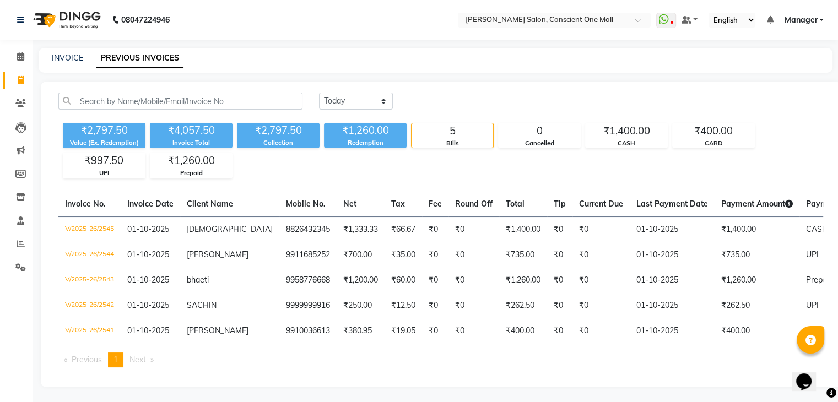
click at [64, 52] on div "INVOICE" at bounding box center [67, 58] width 31 height 12
click at [65, 57] on link "INVOICE" at bounding box center [67, 58] width 31 height 10
select select "service"
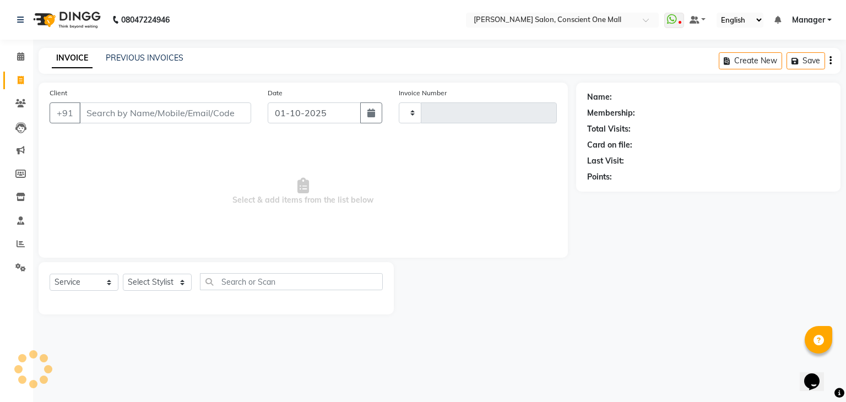
type input "2546"
select select "7575"
click at [162, 283] on select "Select Stylist AJAD AMAR AMIT ANSHU Bilal dharmander diya Harry himanshi HIMANS…" at bounding box center [157, 282] width 69 height 17
select select "67300"
click at [123, 274] on select "Select Stylist AJAD AMAR AMIT ANSHU Bilal dharmander diya Harry himanshi HIMANS…" at bounding box center [157, 282] width 69 height 17
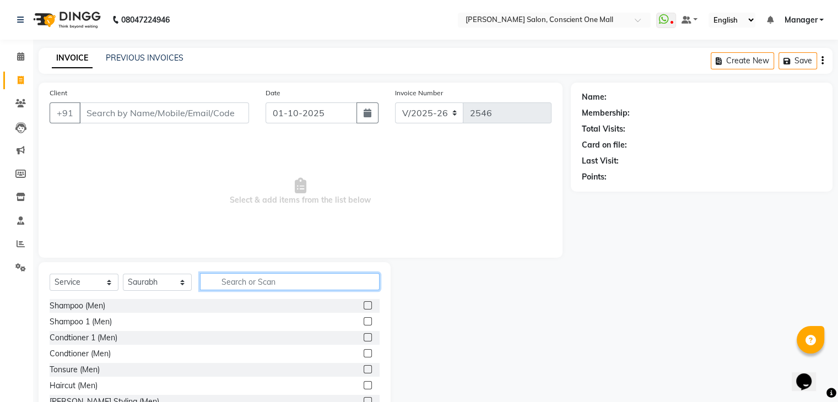
click at [259, 290] on input "text" at bounding box center [290, 281] width 180 height 17
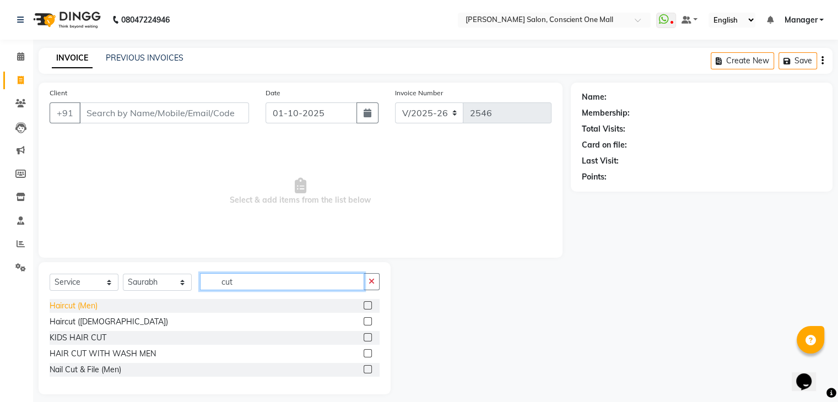
type input "cut"
click at [81, 311] on div "Haircut (Men)" at bounding box center [74, 306] width 48 height 12
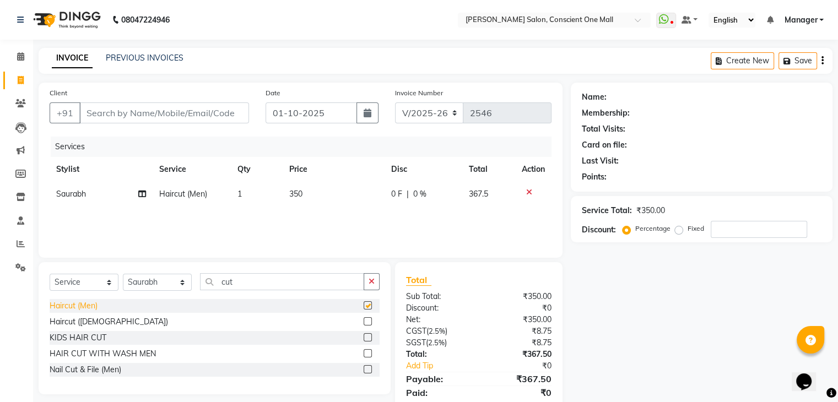
checkbox input "false"
click at [304, 194] on td "350" at bounding box center [334, 194] width 102 height 25
select select "67300"
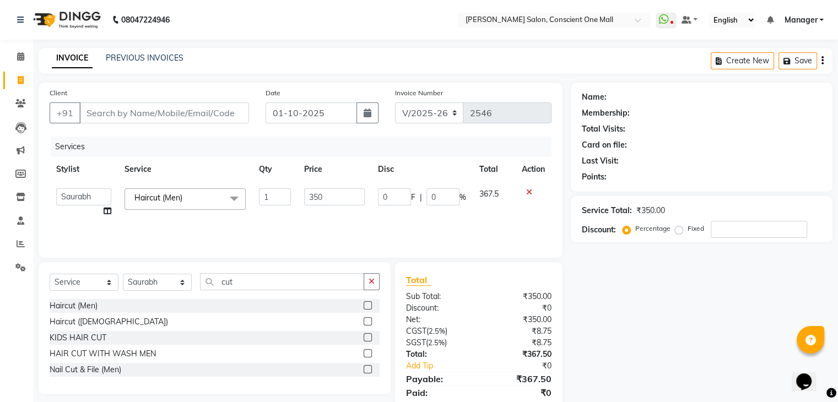
click at [304, 194] on input "350" at bounding box center [334, 196] width 61 height 17
type input "400"
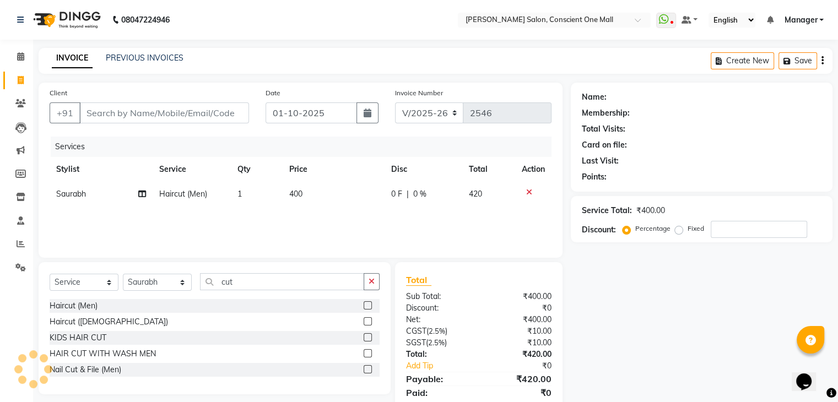
click at [307, 228] on div "Services Stylist Service Qty Price Disc Total Action Saurabh Haircut (Men) 1 40…" at bounding box center [301, 192] width 502 height 110
click at [154, 115] on input "Client" at bounding box center [164, 112] width 170 height 21
type input "9"
type input "0"
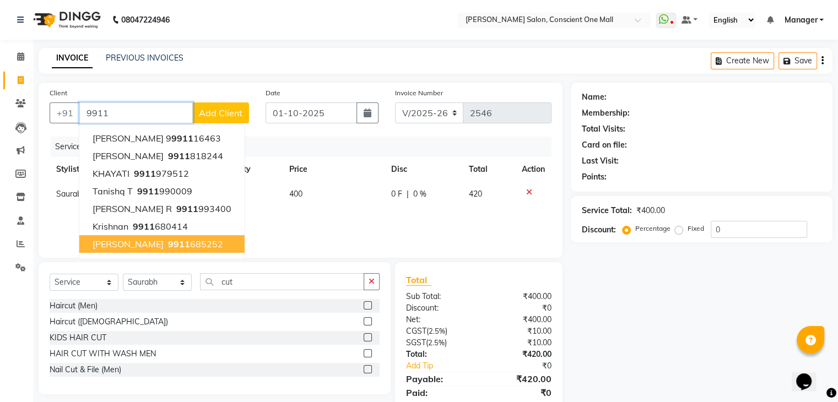
click at [150, 236] on button "madonna 9911 685252" at bounding box center [161, 244] width 165 height 18
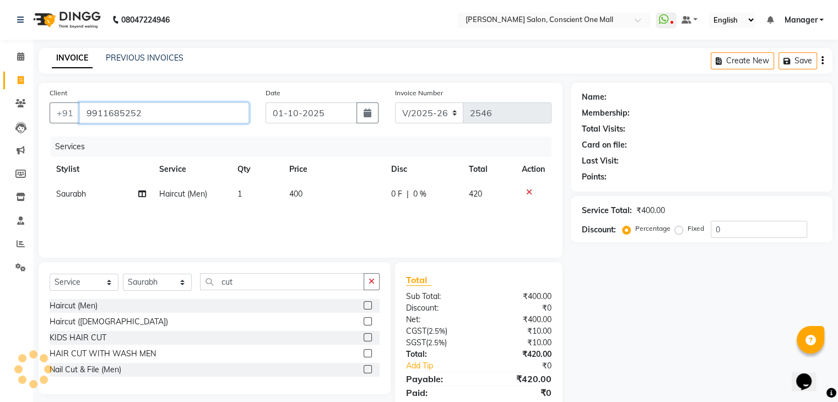
type input "9911685252"
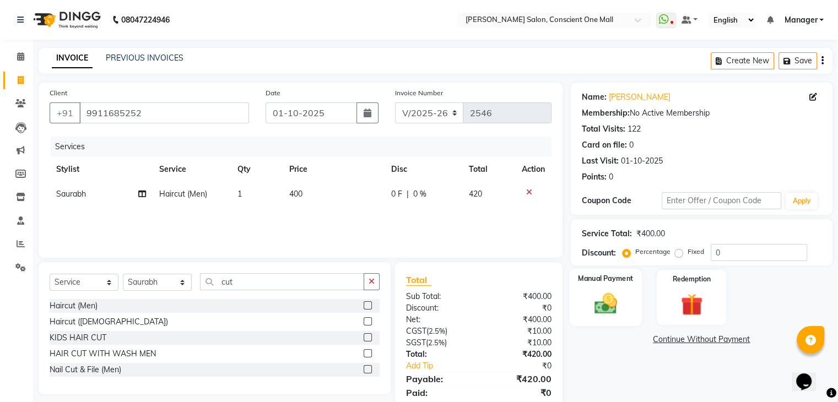
click at [606, 287] on div "Manual Payment" at bounding box center [605, 297] width 72 height 57
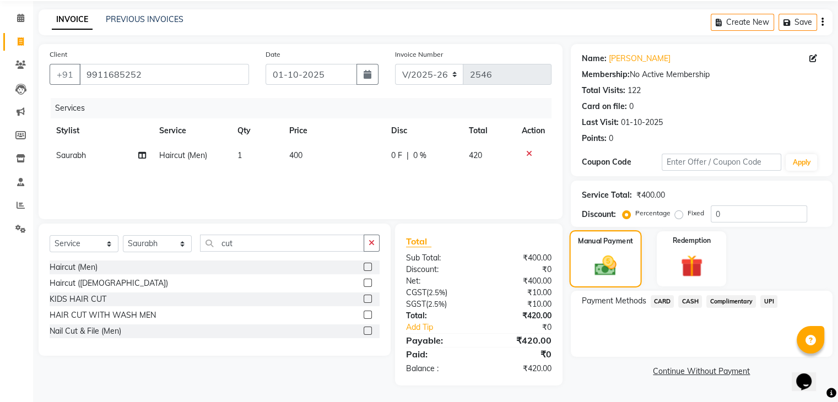
scroll to position [39, 0]
click at [768, 302] on span "UPI" at bounding box center [768, 301] width 17 height 13
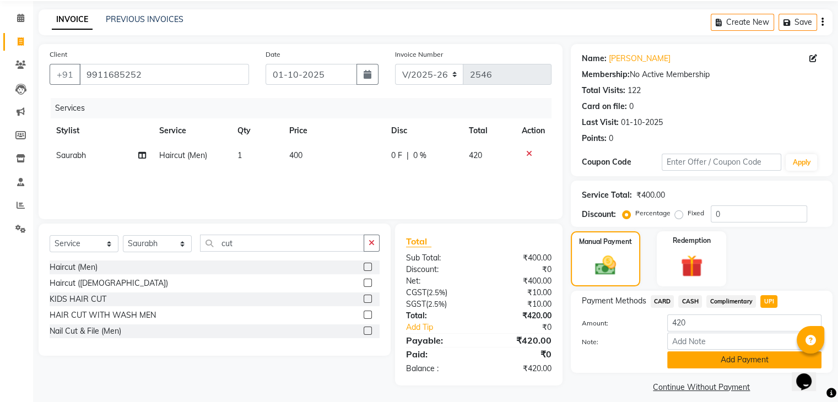
click at [729, 357] on button "Add Payment" at bounding box center [744, 359] width 154 height 17
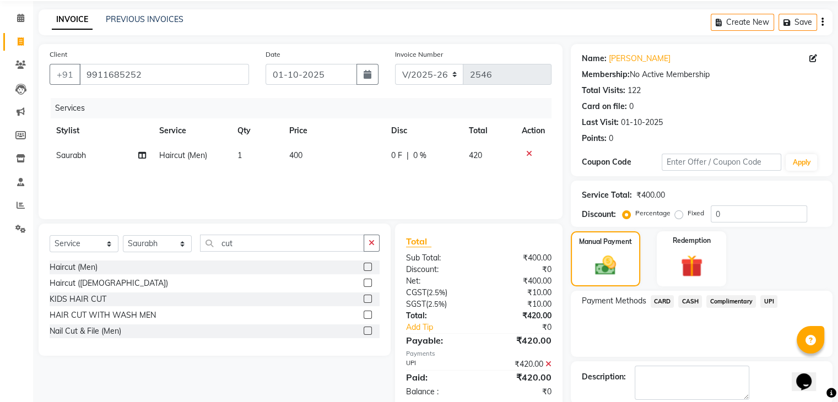
scroll to position [94, 0]
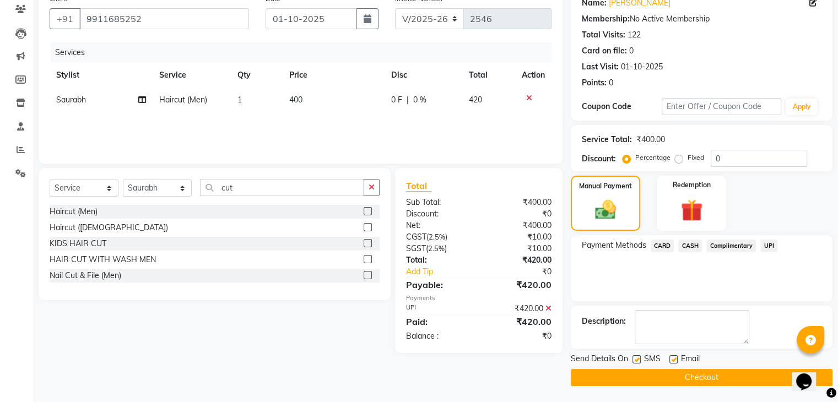
click at [683, 371] on button "Checkout" at bounding box center [702, 377] width 262 height 17
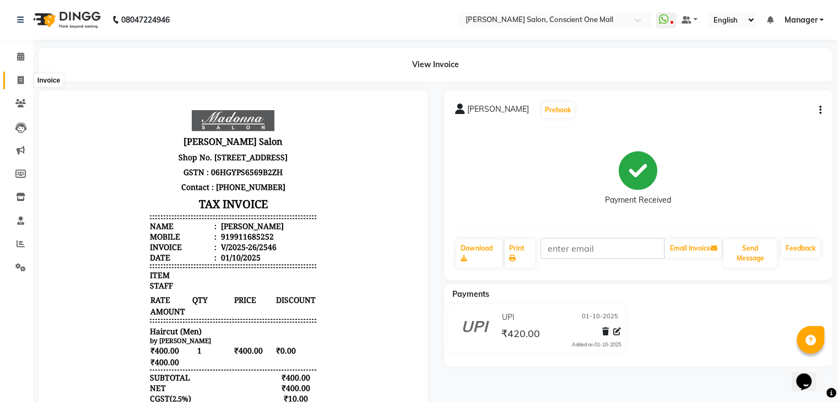
click at [13, 80] on span at bounding box center [20, 80] width 19 height 13
select select "service"
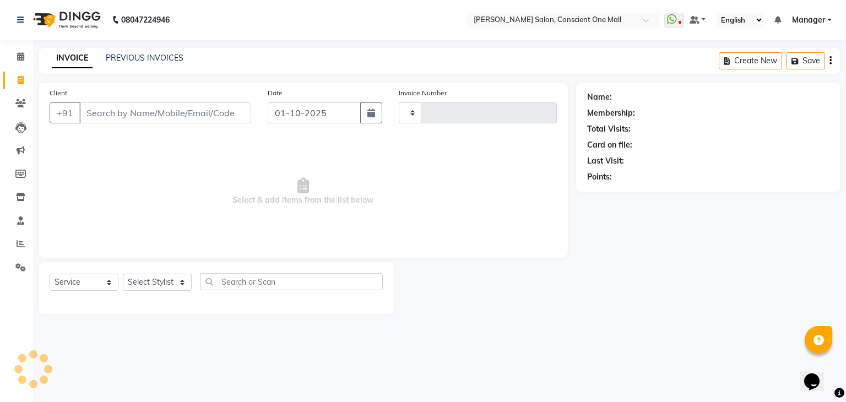
type input "2547"
select select "7575"
click at [148, 280] on select "Select Stylist AJAD AMAR AMIT ANSHU Bilal dharmander diya Harry himanshi HIMANS…" at bounding box center [157, 282] width 69 height 17
select select "69004"
click at [123, 274] on select "Select Stylist AJAD AMAR AMIT ANSHU Bilal dharmander diya Harry himanshi HIMANS…" at bounding box center [157, 282] width 69 height 17
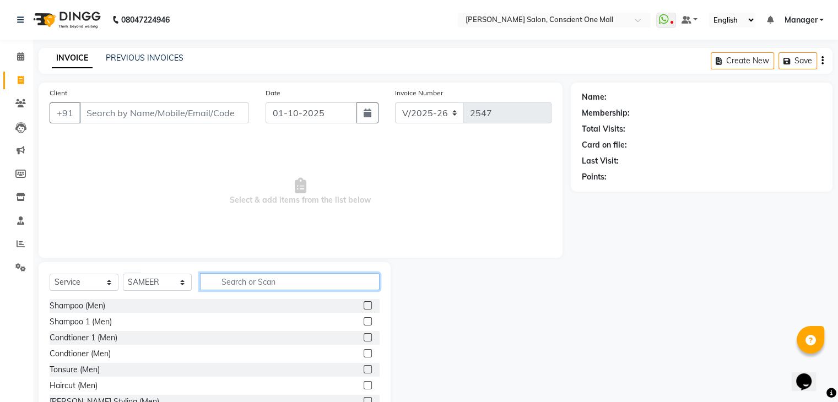
click at [232, 275] on input "text" at bounding box center [290, 281] width 180 height 17
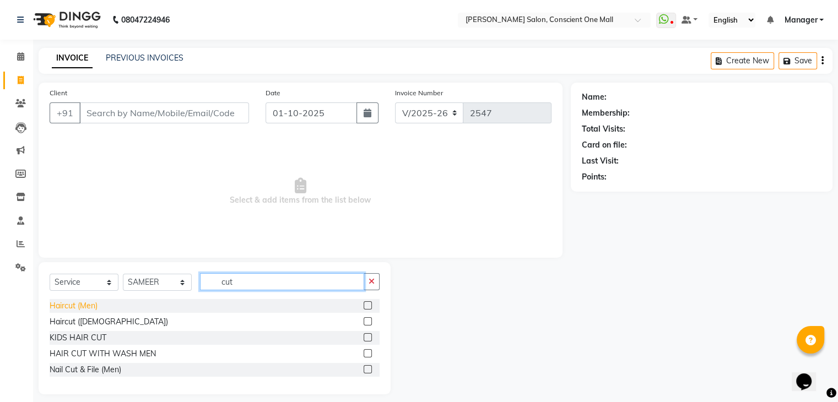
type input "cut"
click at [84, 306] on div "Haircut (Men)" at bounding box center [74, 306] width 48 height 12
checkbox input "false"
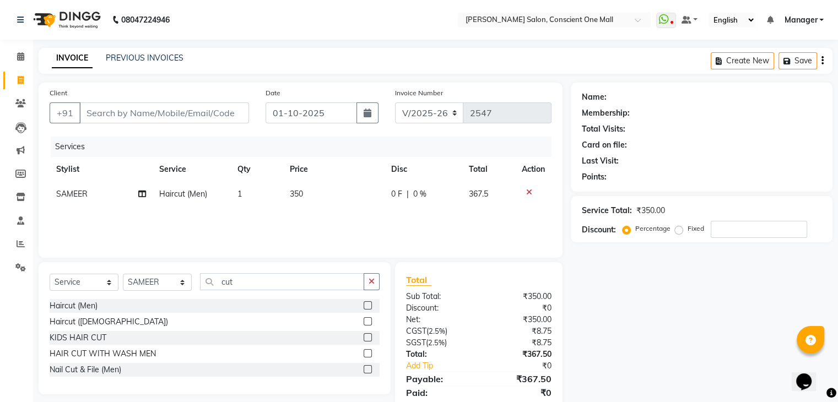
click at [312, 192] on td "350" at bounding box center [334, 194] width 102 height 25
select select "69004"
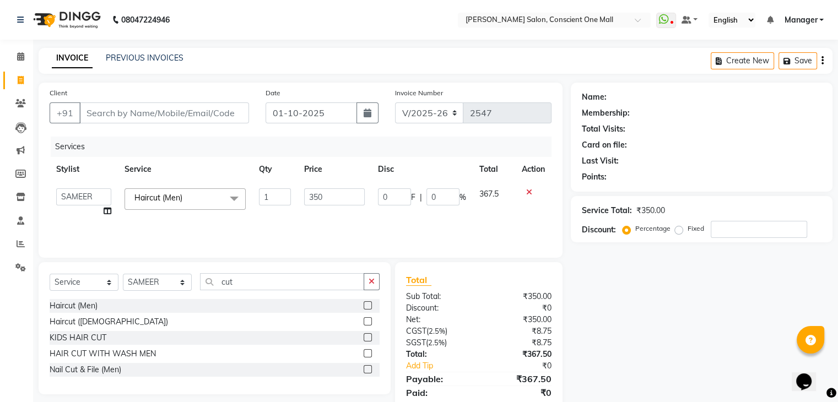
click at [312, 192] on input "350" at bounding box center [334, 196] width 61 height 17
type input "400"
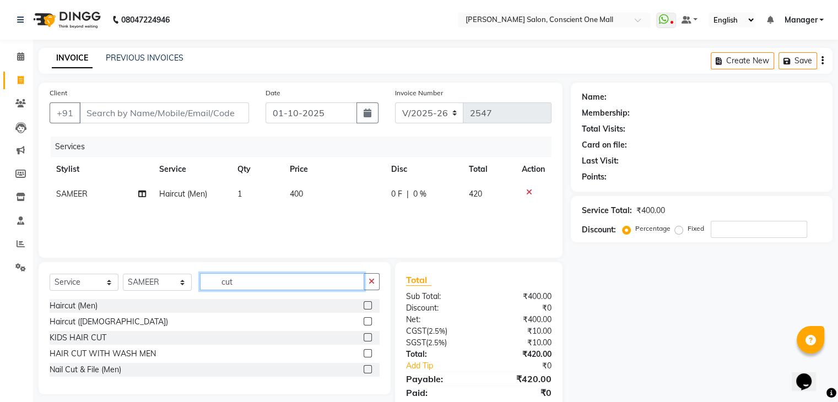
click at [246, 279] on input "cut" at bounding box center [282, 281] width 164 height 17
click at [240, 287] on input "cut" at bounding box center [282, 281] width 164 height 17
type input "c"
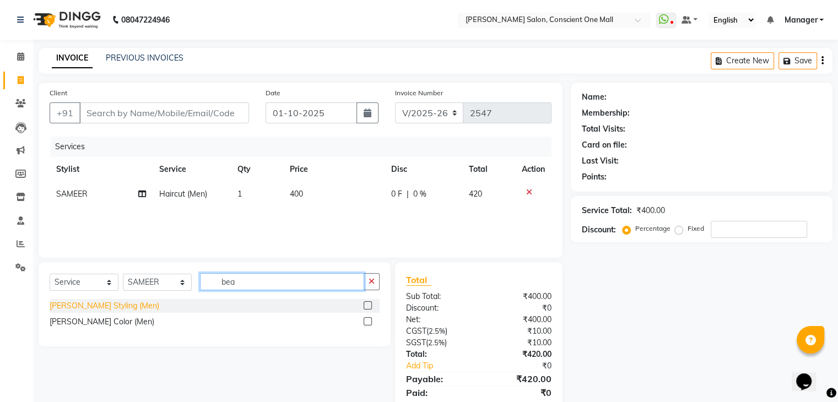
type input "bea"
click at [86, 307] on div "Beard Styling (Men)" at bounding box center [105, 306] width 110 height 12
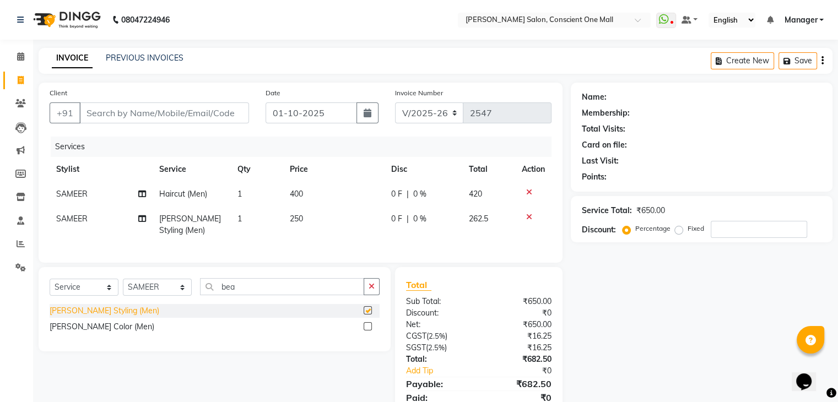
checkbox input "false"
click at [306, 220] on td "250" at bounding box center [334, 225] width 102 height 36
select select "69004"
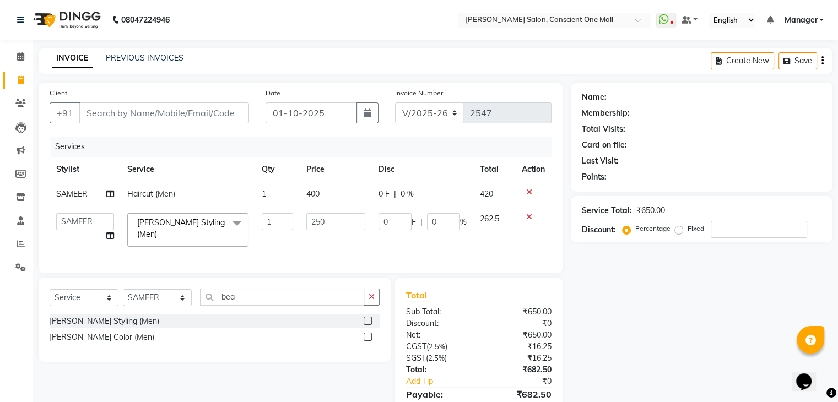
click at [306, 220] on input "250" at bounding box center [335, 221] width 59 height 17
type input "300"
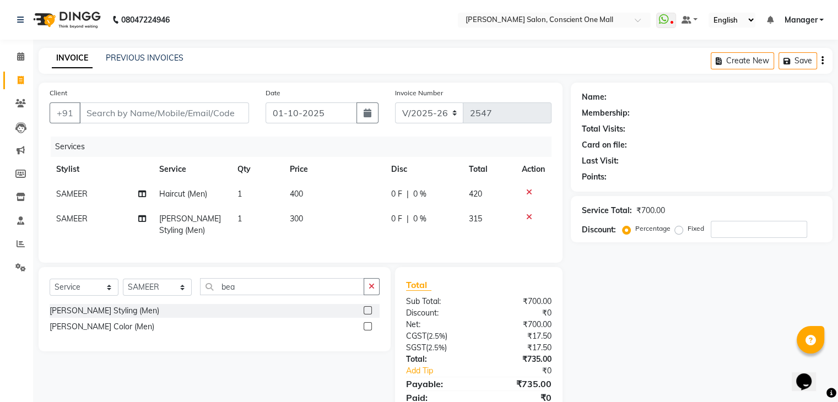
click at [360, 250] on div "Services Stylist Service Qty Price Disc Total Action SAMEER Haircut (Men) 1 400…" at bounding box center [301, 194] width 502 height 115
click at [145, 108] on input "Client" at bounding box center [164, 112] width 170 height 21
type input "8"
type input "0"
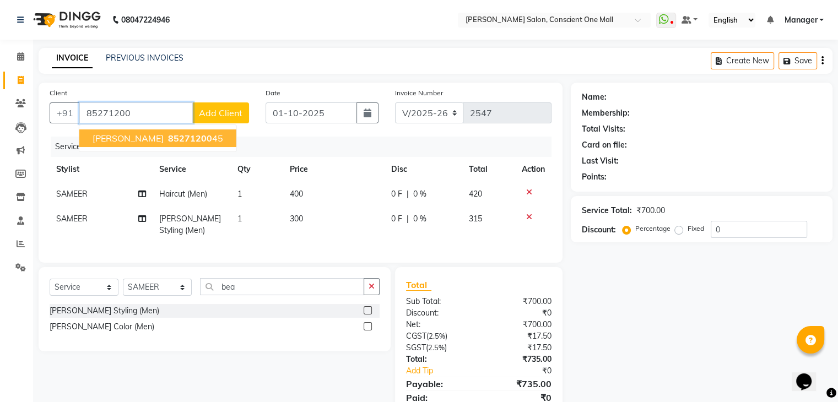
click at [122, 140] on span "ANKIT AGRWAL" at bounding box center [128, 138] width 71 height 11
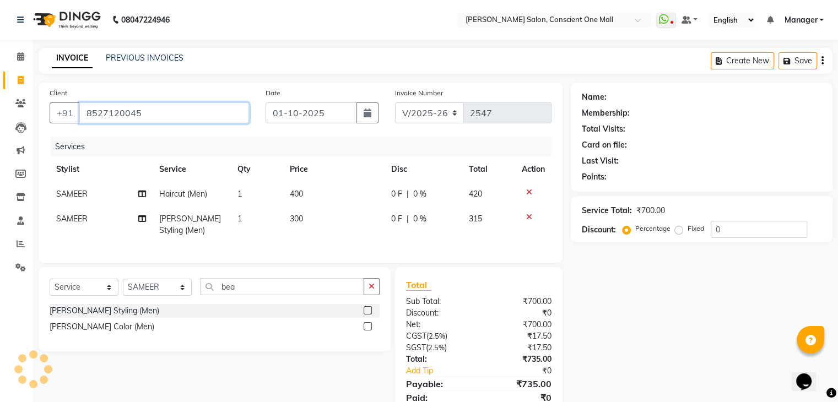
type input "8527120045"
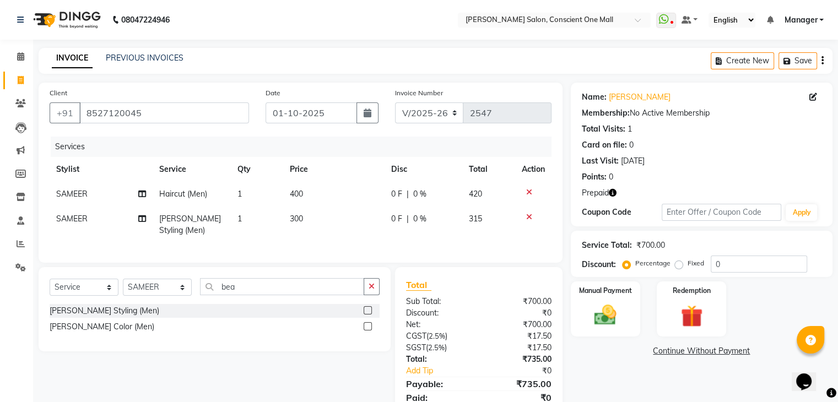
click at [611, 191] on icon "button" at bounding box center [613, 193] width 8 height 8
click at [696, 300] on div "Redemption" at bounding box center [691, 308] width 72 height 57
click at [689, 352] on span "Prepaid 1" at bounding box center [698, 352] width 36 height 13
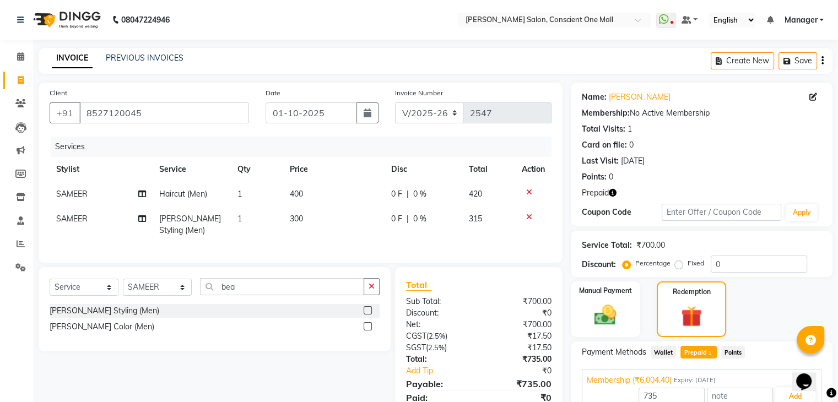
scroll to position [53, 0]
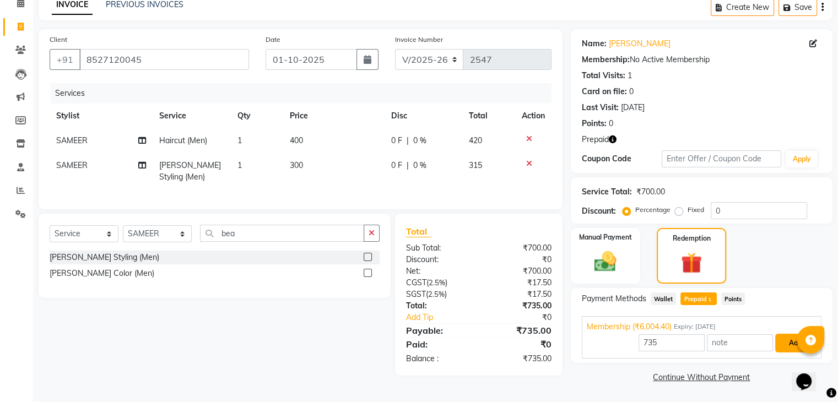
click at [792, 340] on button "Add" at bounding box center [795, 343] width 40 height 19
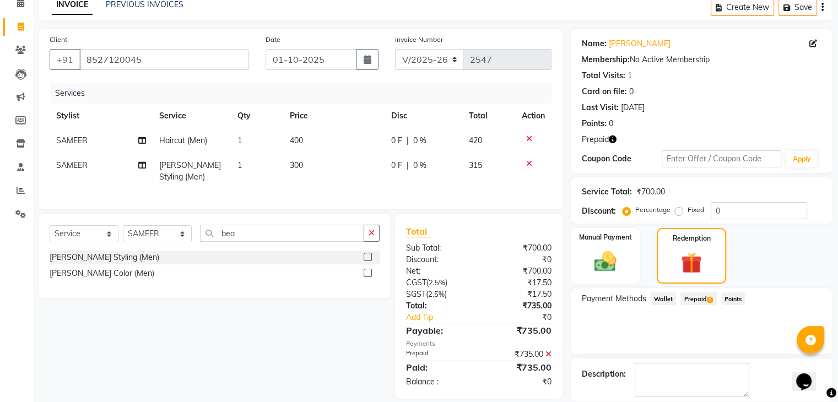
scroll to position [106, 0]
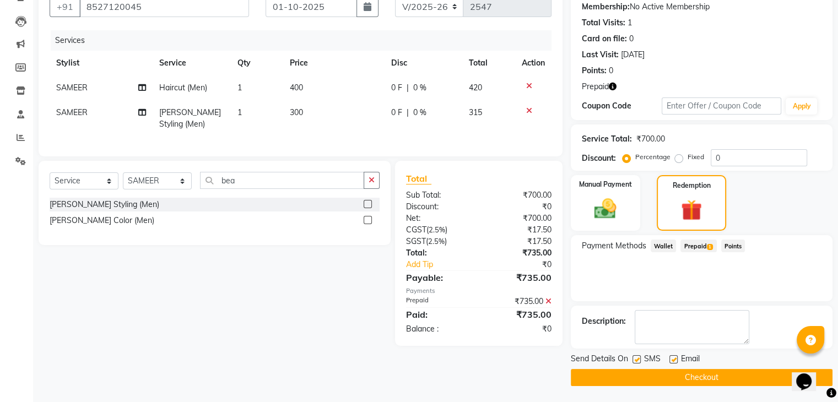
click at [687, 377] on button "Checkout" at bounding box center [702, 377] width 262 height 17
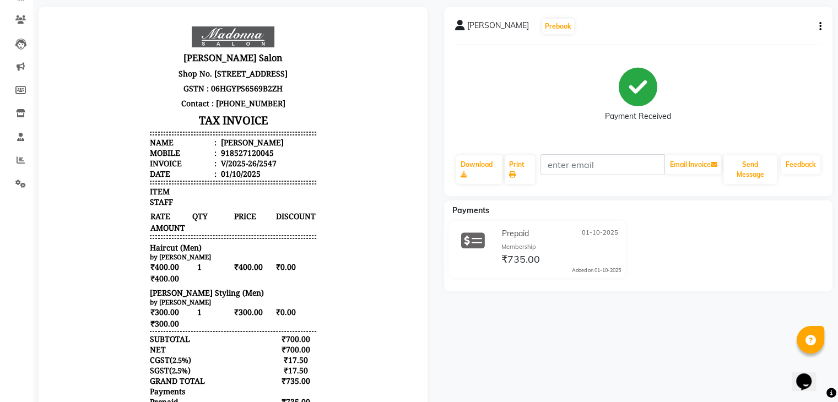
scroll to position [84, 0]
click at [282, 355] on div "₹700.00" at bounding box center [295, 349] width 41 height 10
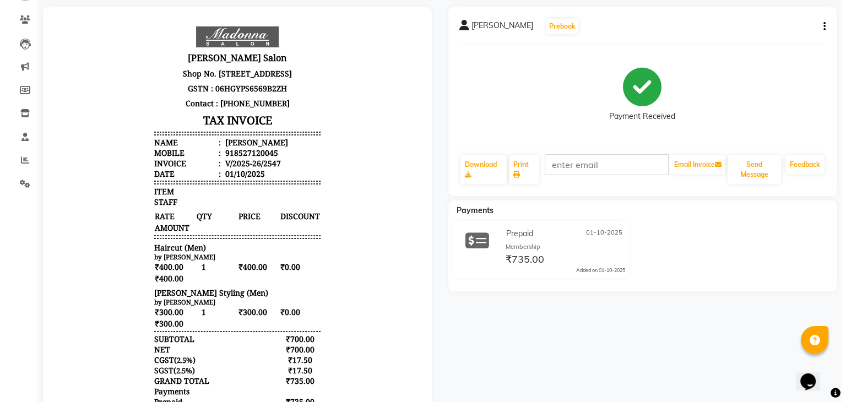
scroll to position [0, 0]
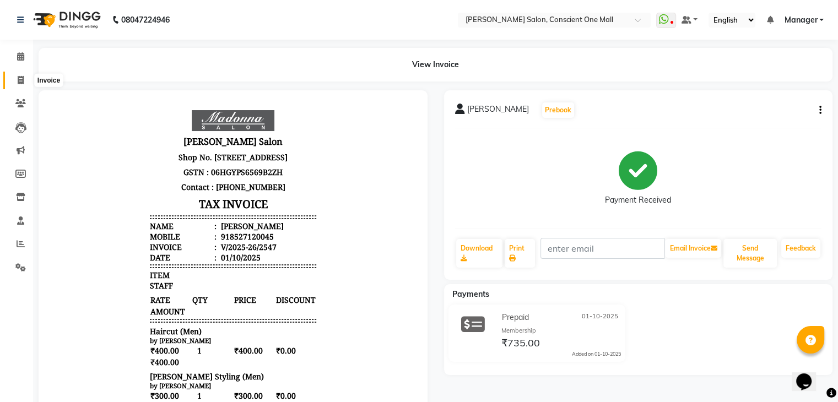
click at [20, 86] on span at bounding box center [20, 80] width 19 height 13
select select "service"
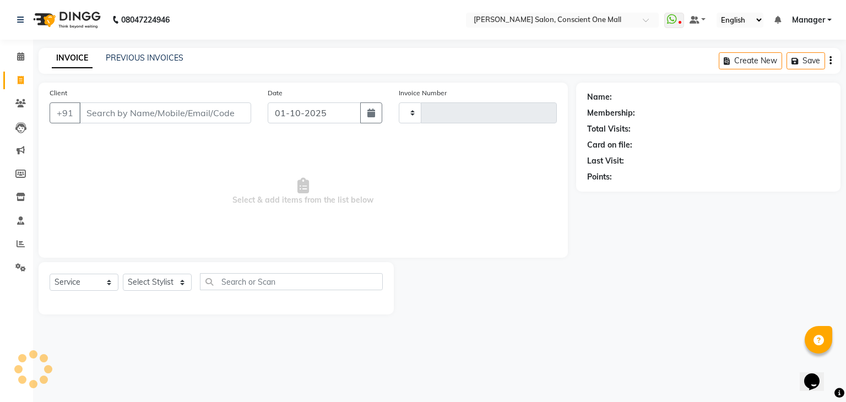
type input "2548"
select select "7575"
click at [14, 80] on span at bounding box center [20, 80] width 19 height 13
select select "service"
type input "2548"
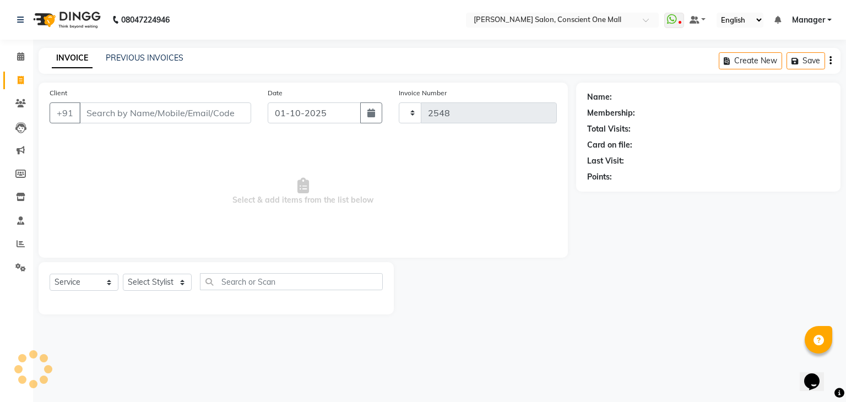
select select "7575"
click at [20, 264] on icon at bounding box center [20, 267] width 10 height 8
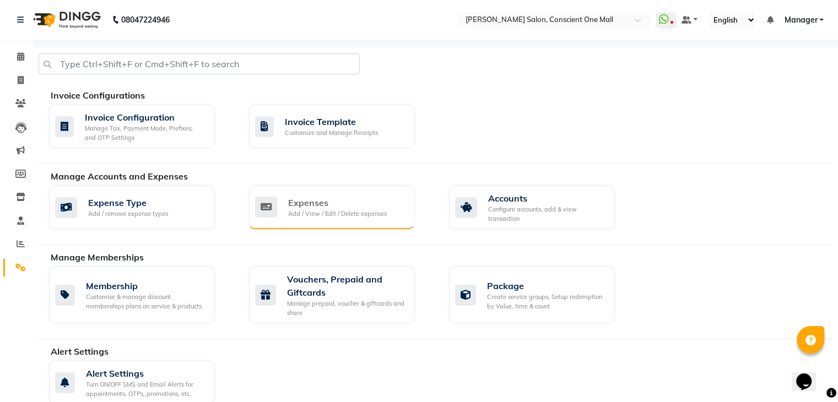
click at [289, 227] on div "Expenses Add / View / Edit / Delete expenses" at bounding box center [331, 208] width 165 height 44
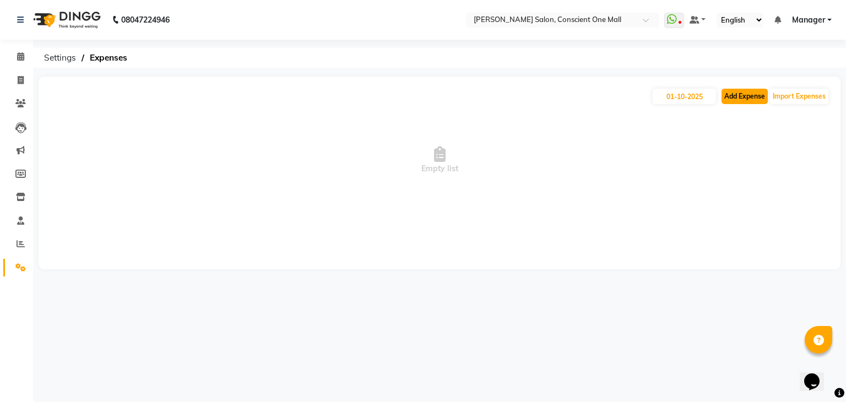
click at [756, 96] on button "Add Expense" at bounding box center [744, 96] width 46 height 15
select select "1"
select select "6705"
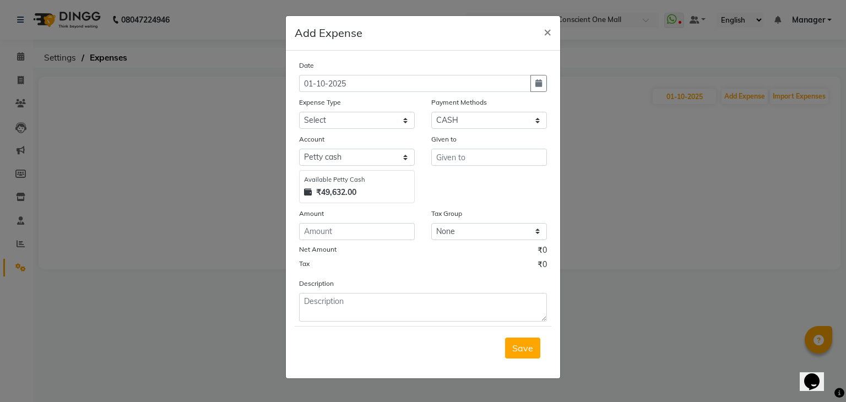
click at [358, 195] on div "₹49,632.00" at bounding box center [357, 193] width 106 height 12
click at [344, 234] on input "number" at bounding box center [357, 231] width 116 height 17
type input "45632"
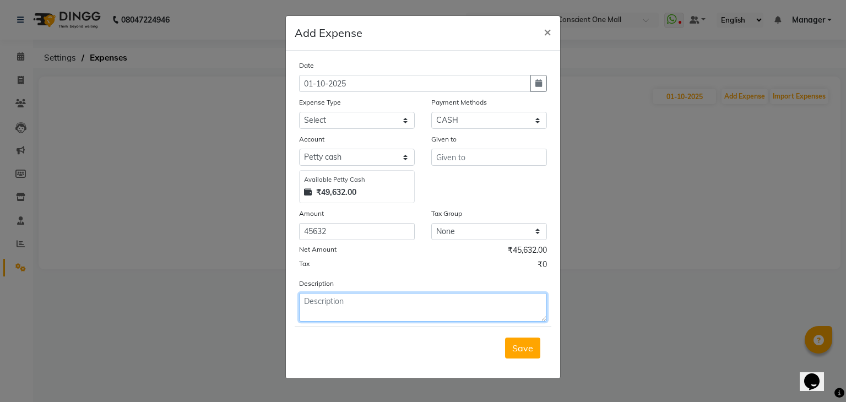
click at [370, 301] on textarea at bounding box center [423, 307] width 248 height 29
type textarea "last cash not cleared"
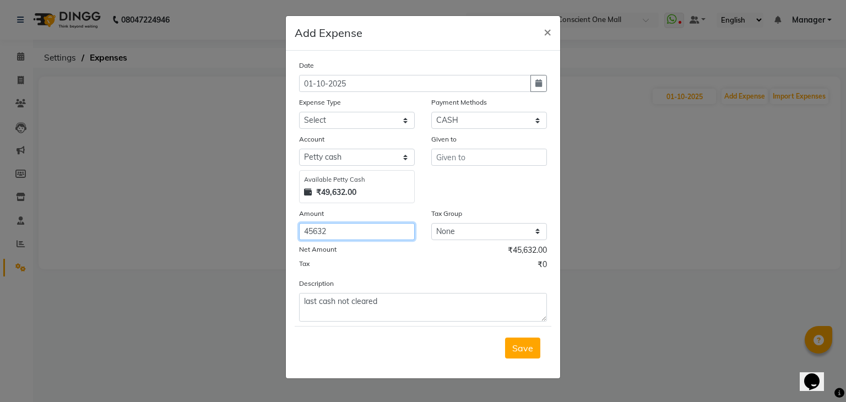
click at [339, 234] on input "45632" at bounding box center [357, 231] width 116 height 17
type input "4"
type input "48132"
click at [526, 354] on span "Save" at bounding box center [522, 348] width 21 height 11
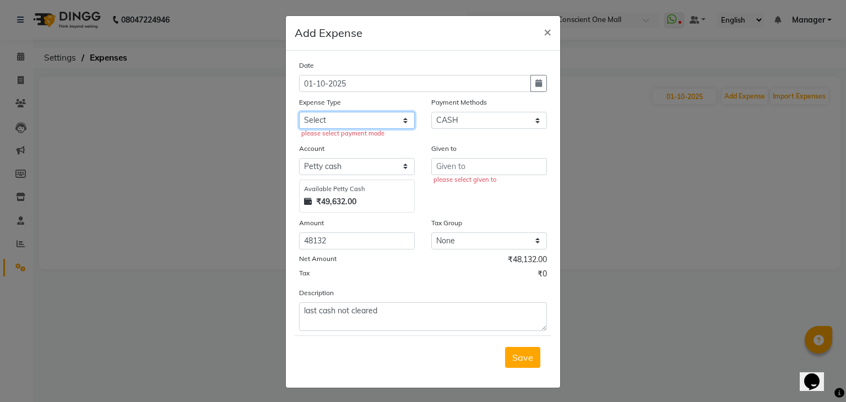
click at [402, 120] on select "Select Advance Salary BILLS client change paytm Client Snacks Coffee CONVEYANCE…" at bounding box center [357, 120] width 116 height 17
select select "12172"
click at [299, 113] on select "Select Advance Salary BILLS client change paytm Client Snacks Coffee CONVEYANCE…" at bounding box center [357, 120] width 116 height 17
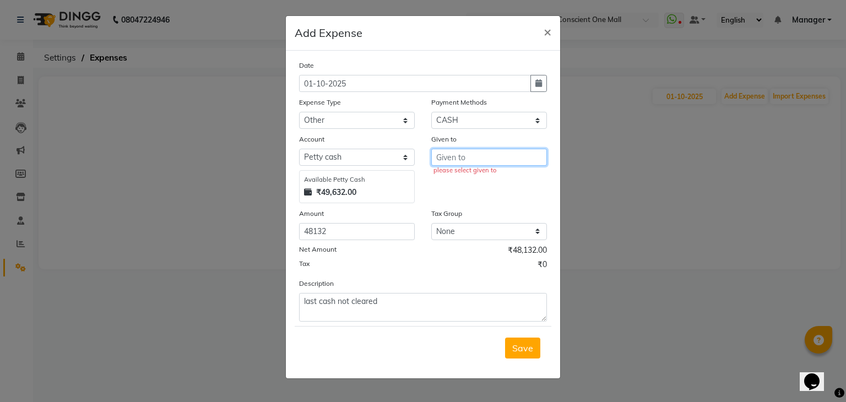
click at [499, 165] on input "text" at bounding box center [489, 157] width 116 height 17
type input "sales not clear"
click at [519, 351] on span "Save" at bounding box center [522, 348] width 21 height 11
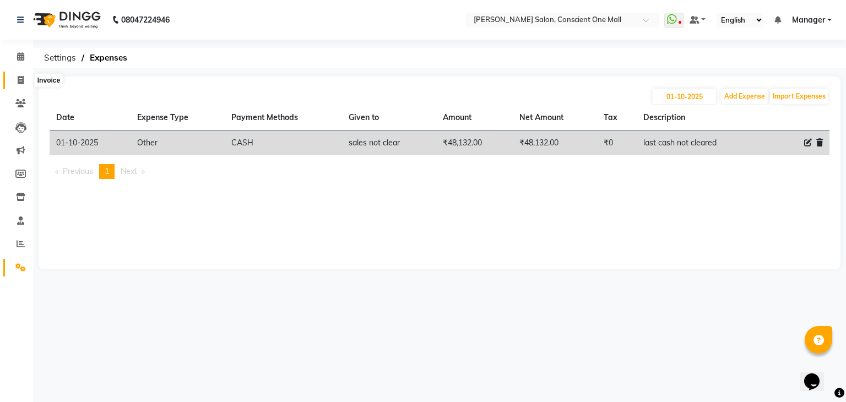
click at [17, 82] on span at bounding box center [20, 80] width 19 height 13
select select "service"
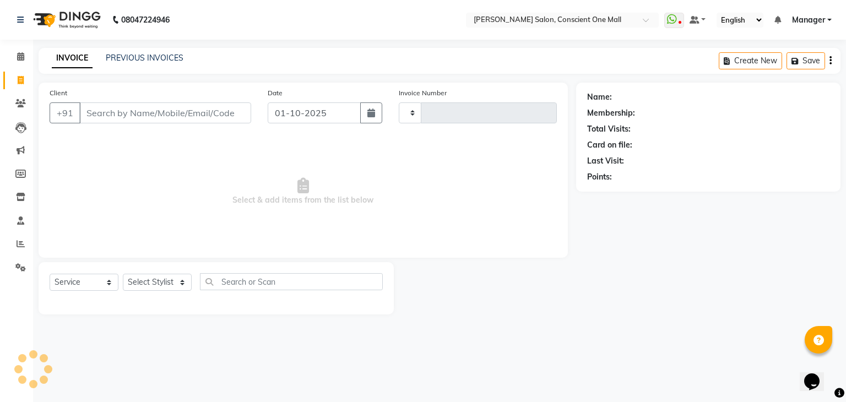
type input "2548"
select select "7575"
click at [22, 51] on span at bounding box center [20, 57] width 19 height 13
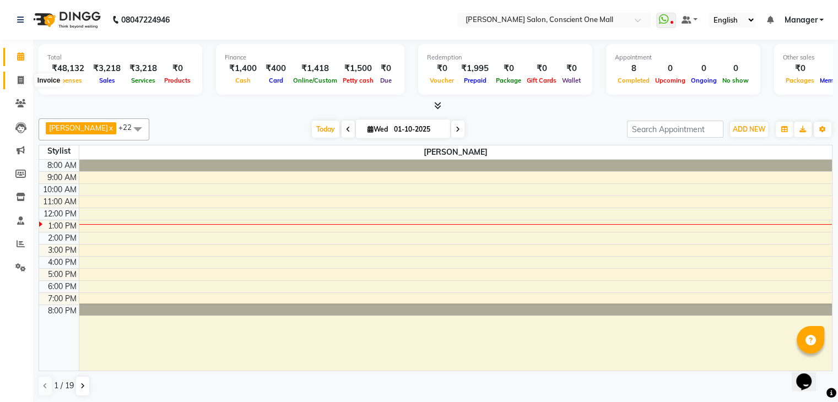
click at [18, 77] on icon at bounding box center [21, 80] width 6 height 8
select select "service"
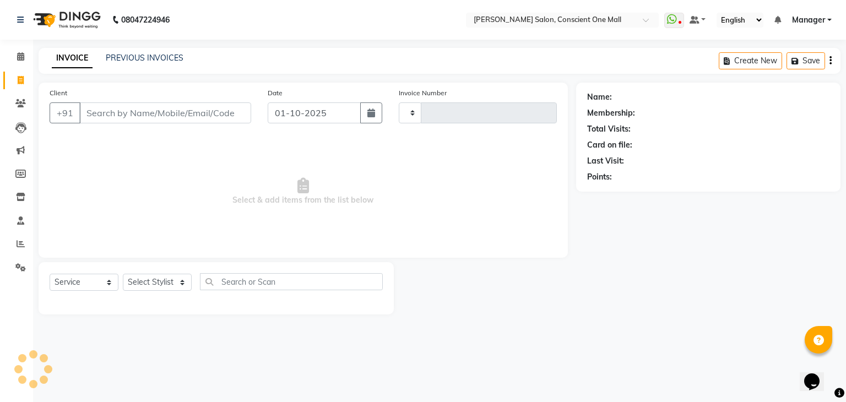
type input "2548"
select select "7575"
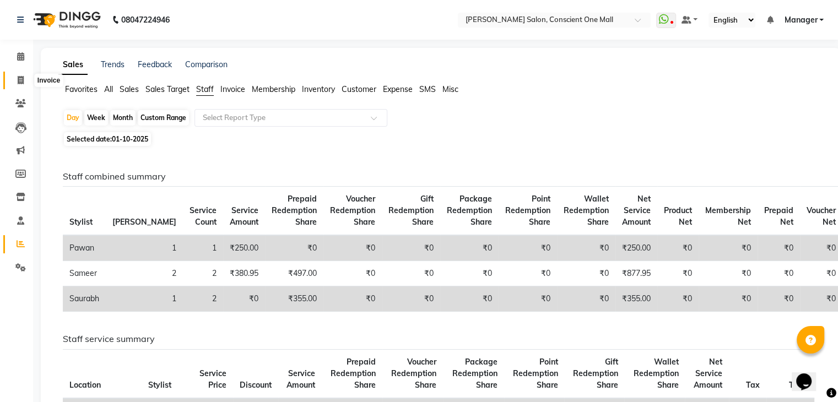
click at [20, 81] on icon at bounding box center [21, 80] width 6 height 8
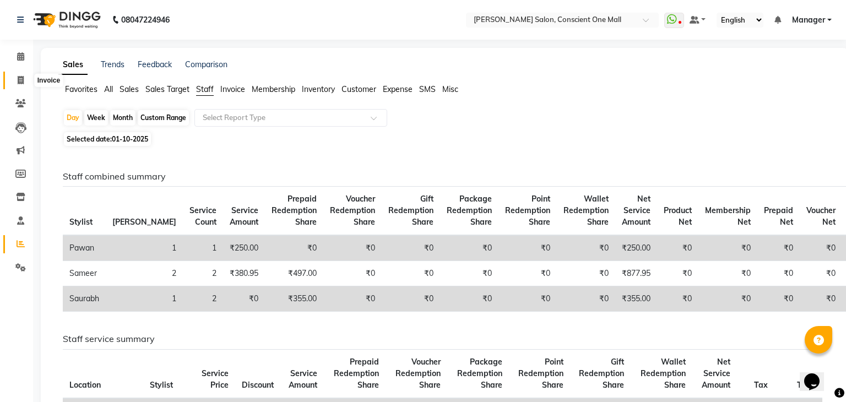
select select "service"
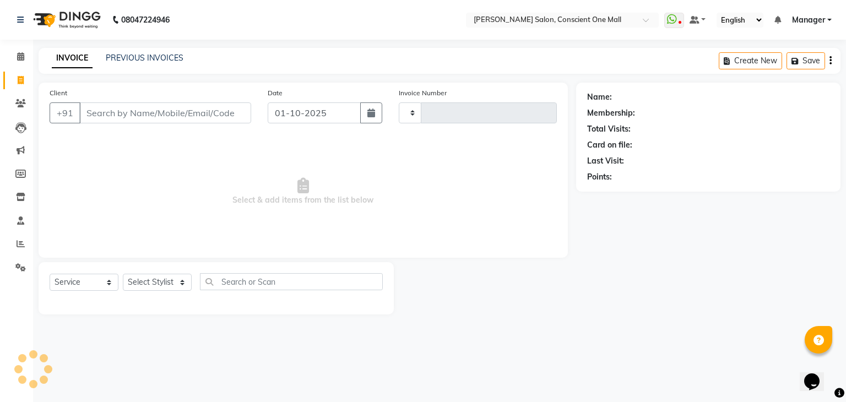
type input "2546"
select select "7575"
click at [156, 62] on link "PREVIOUS INVOICES" at bounding box center [145, 58] width 78 height 10
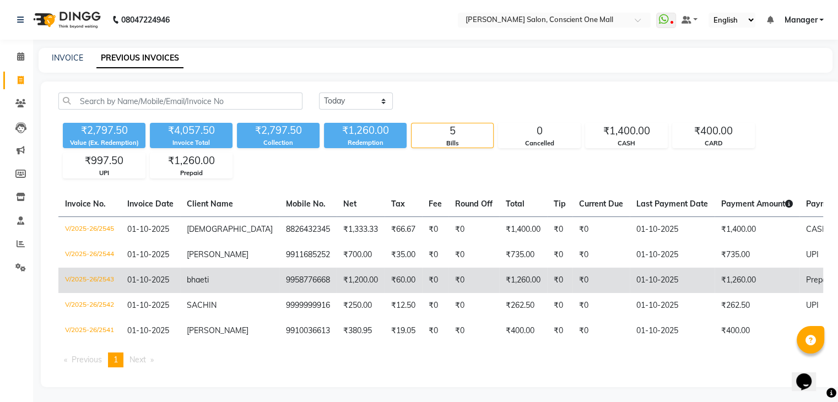
scroll to position [10, 0]
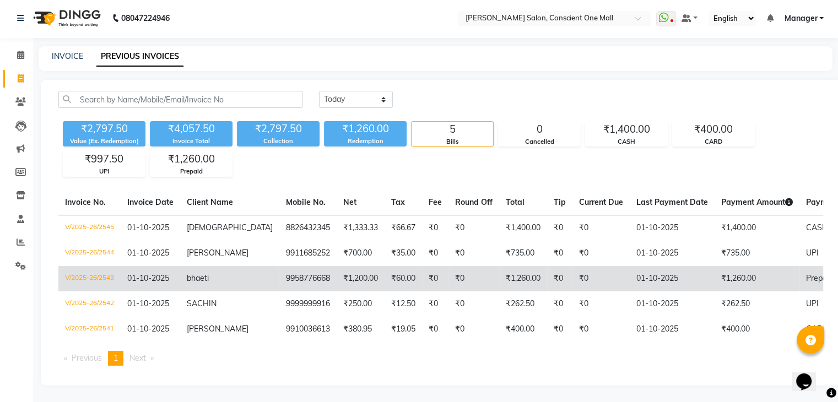
click at [384, 269] on td "₹60.00" at bounding box center [402, 278] width 37 height 25
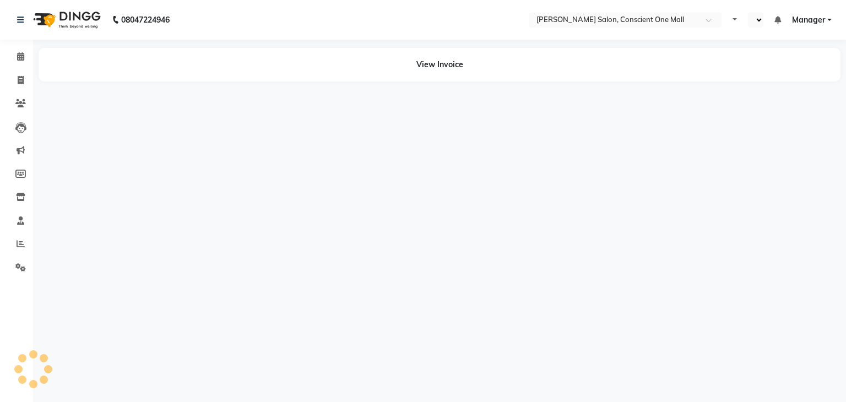
select select "en"
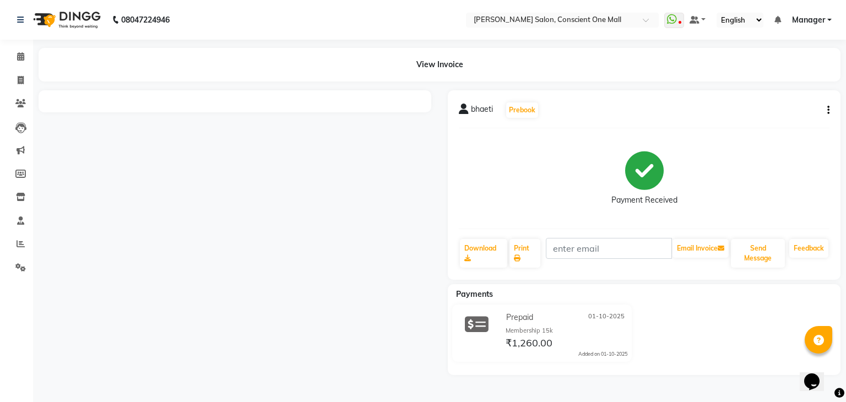
click at [425, 64] on div "View Invoice" at bounding box center [440, 65] width 802 height 34
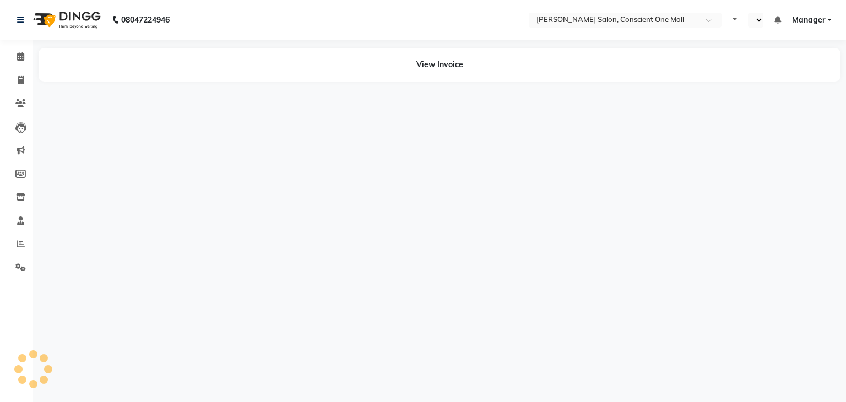
select select "en"
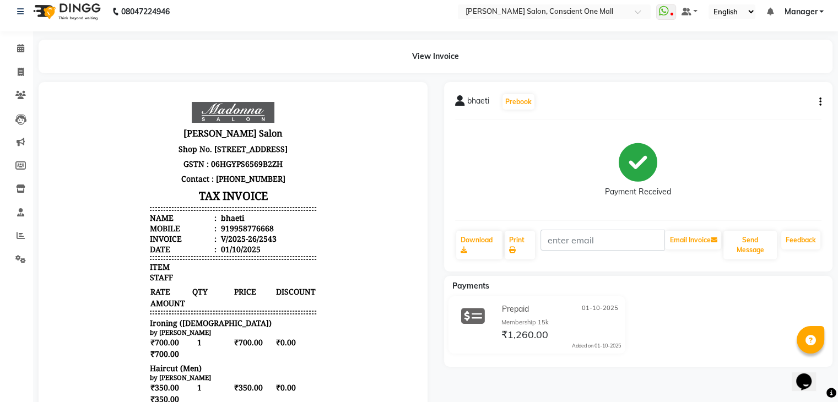
scroll to position [1, 0]
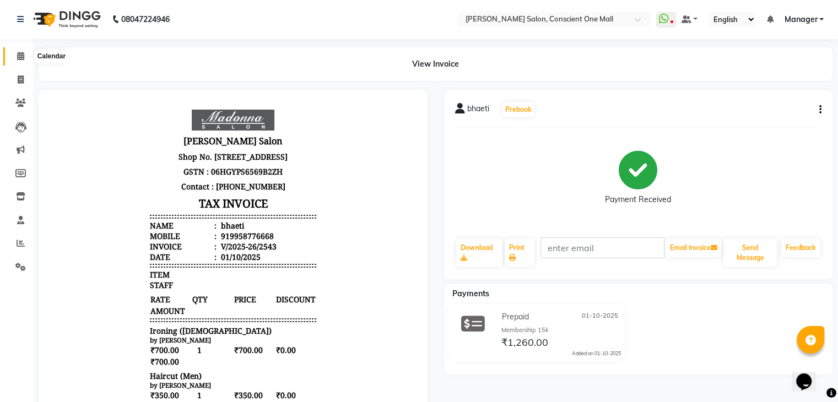
click at [20, 56] on icon at bounding box center [20, 56] width 7 height 8
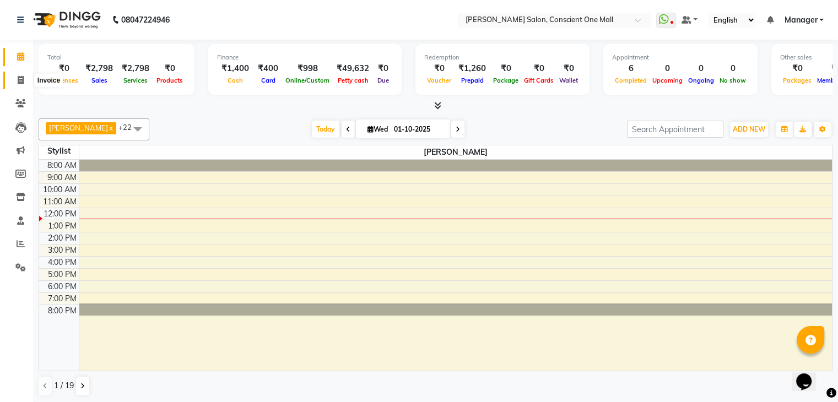
click at [19, 79] on icon at bounding box center [21, 80] width 6 height 8
select select "service"
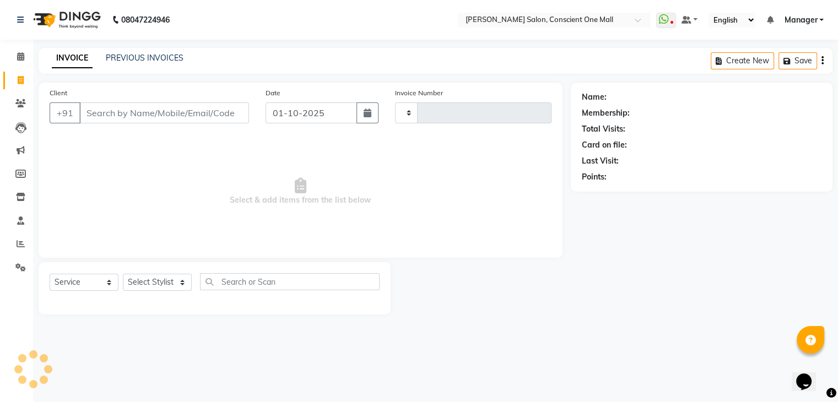
type input "2546"
select select "7575"
